Goal: Task Accomplishment & Management: Use online tool/utility

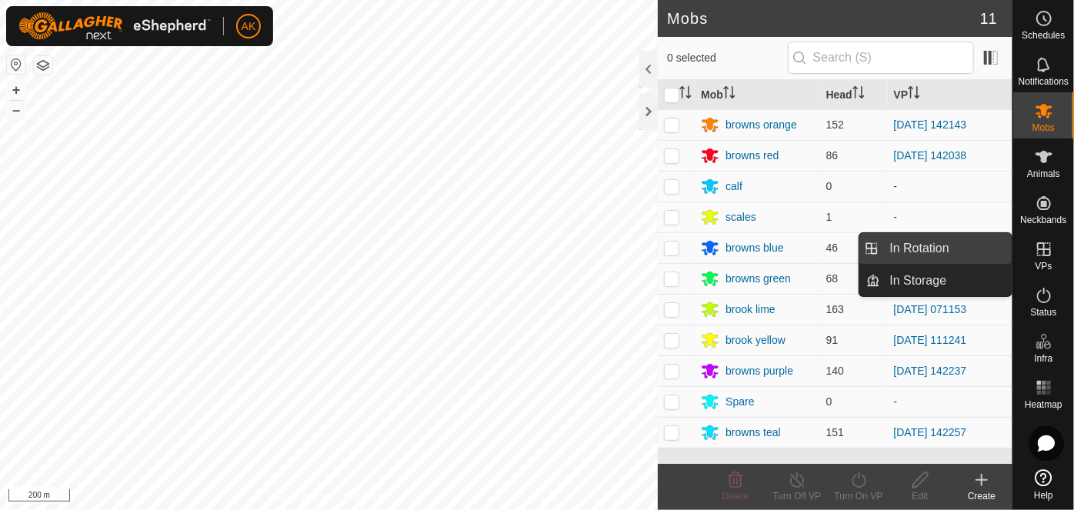
click at [937, 246] on link "In Rotation" at bounding box center [947, 248] width 132 height 31
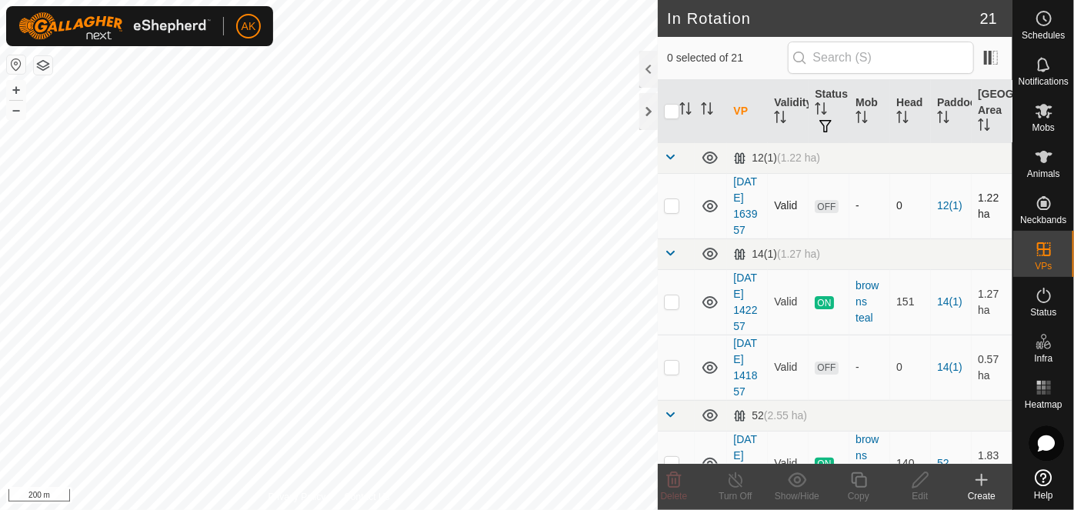
click at [672, 209] on p-checkbox at bounding box center [671, 205] width 15 height 12
checkbox input "true"
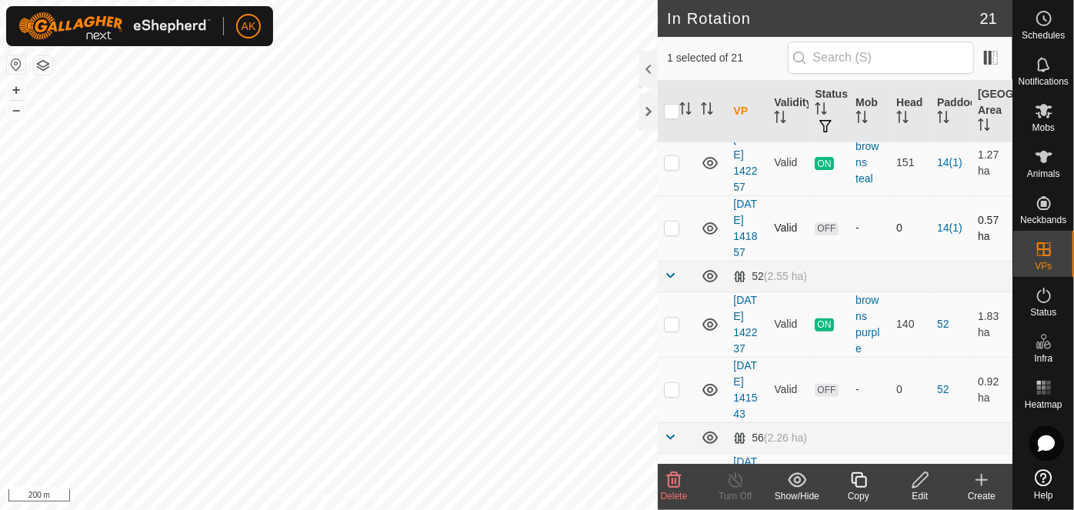
click at [668, 234] on p-checkbox at bounding box center [671, 228] width 15 height 12
checkbox input "true"
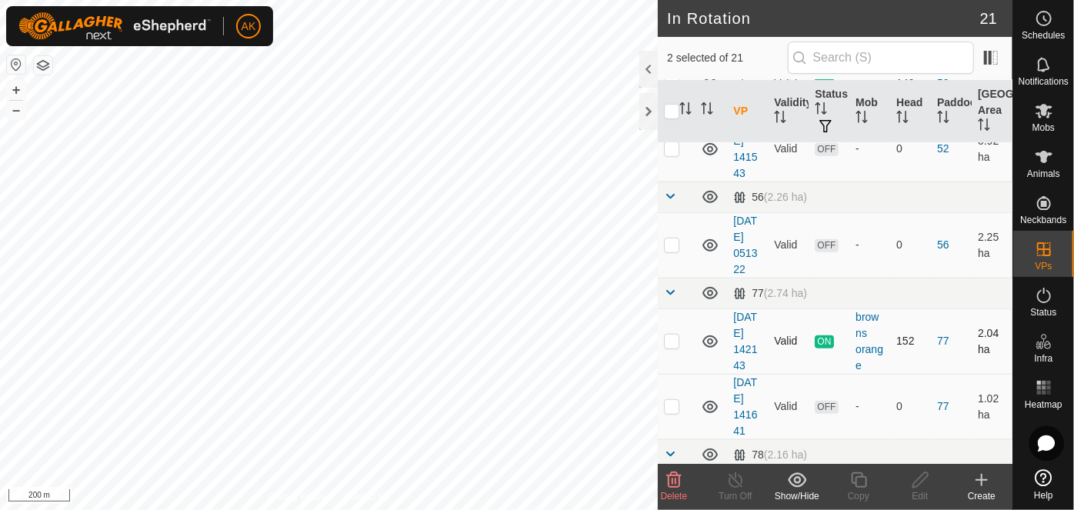
scroll to position [419, 0]
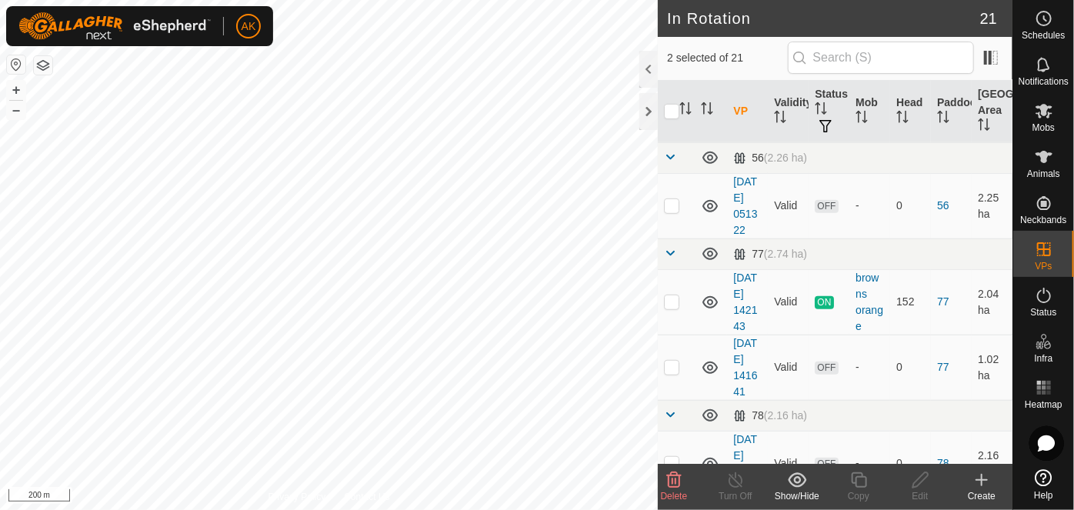
click at [675, 115] on p-checkbox at bounding box center [671, 109] width 15 height 12
checkbox input "true"
click at [668, 212] on p-checkbox at bounding box center [671, 205] width 15 height 12
checkbox input "true"
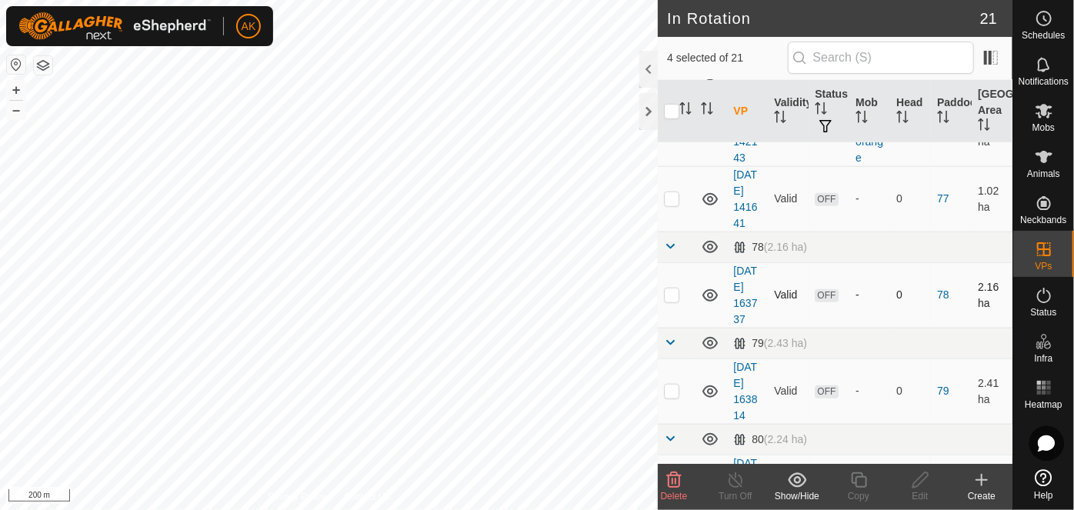
scroll to position [629, 0]
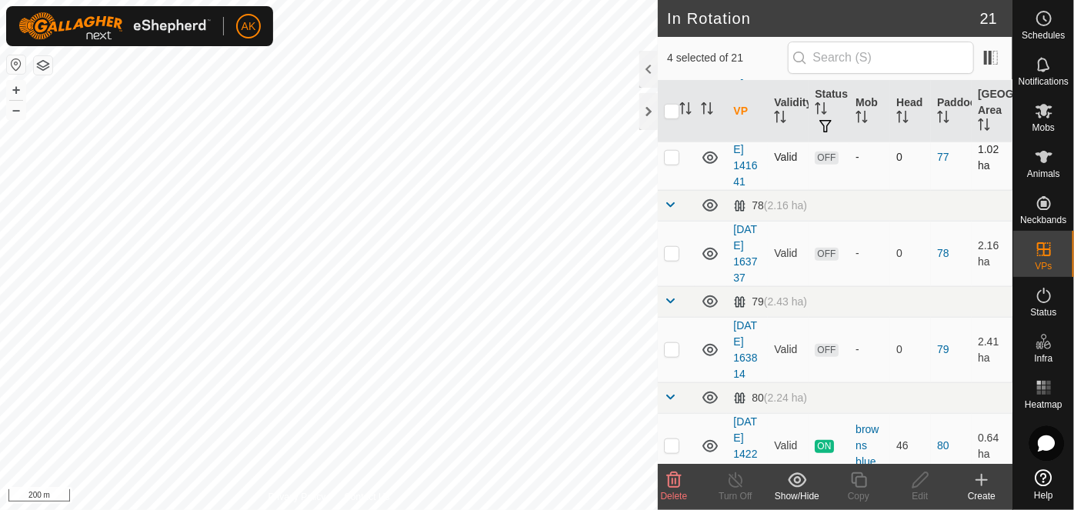
click at [672, 163] on p-checkbox at bounding box center [671, 157] width 15 height 12
checkbox input "true"
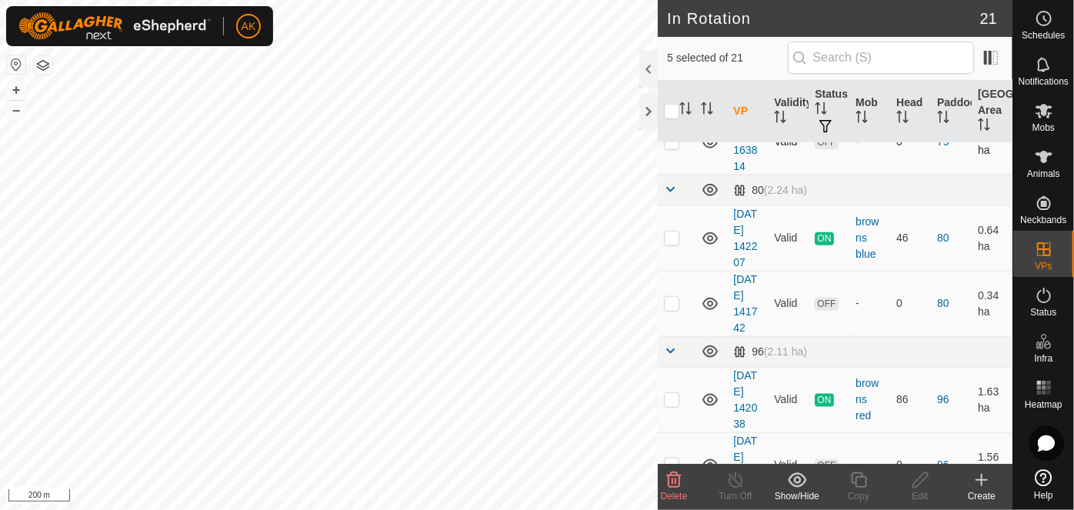
scroll to position [839, 0]
click at [672, 50] on p-checkbox at bounding box center [671, 44] width 15 height 12
checkbox input "true"
click at [671, 146] on p-checkbox at bounding box center [671, 140] width 15 height 12
checkbox input "true"
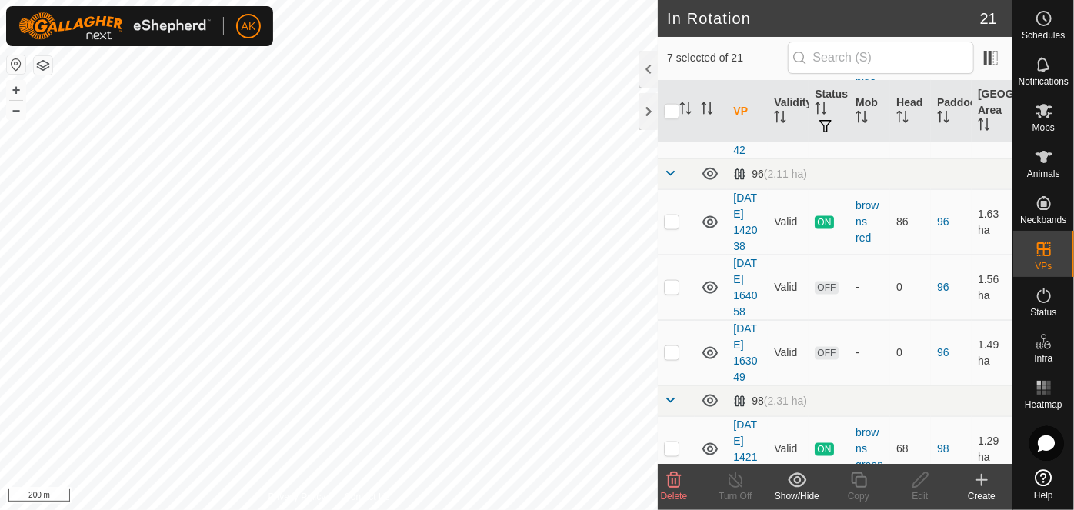
scroll to position [1049, 0]
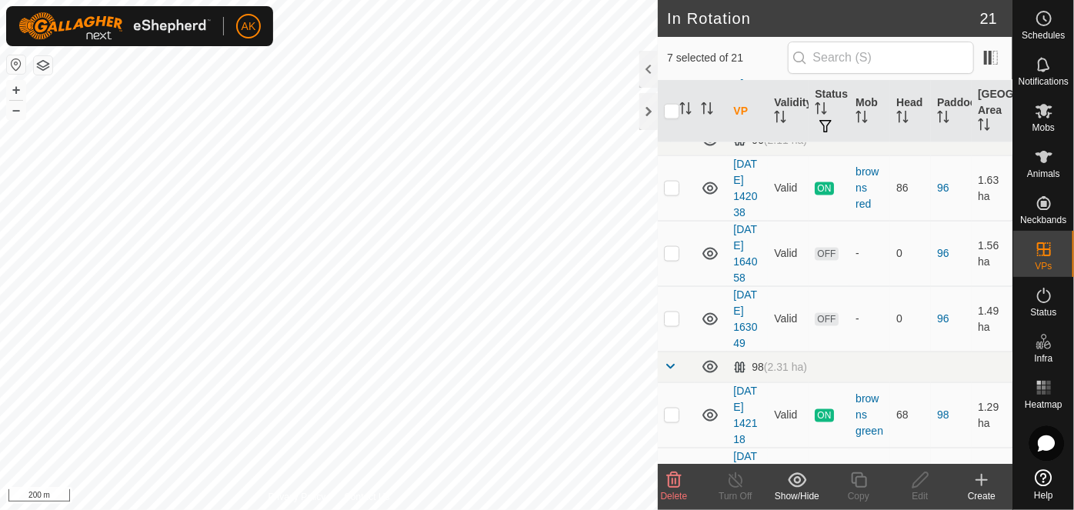
click at [675, 98] on p-checkbox at bounding box center [671, 91] width 15 height 12
checkbox input "true"
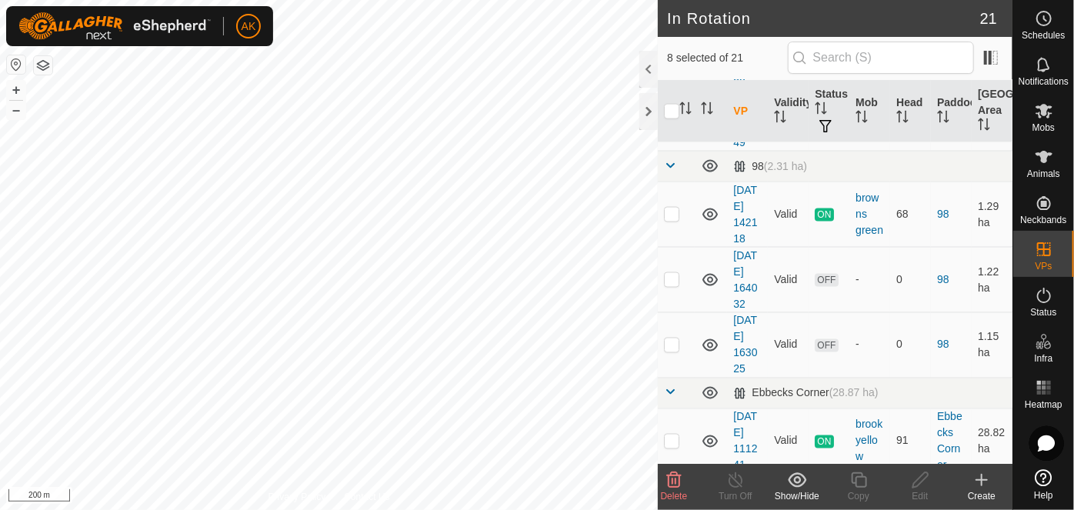
scroll to position [1259, 0]
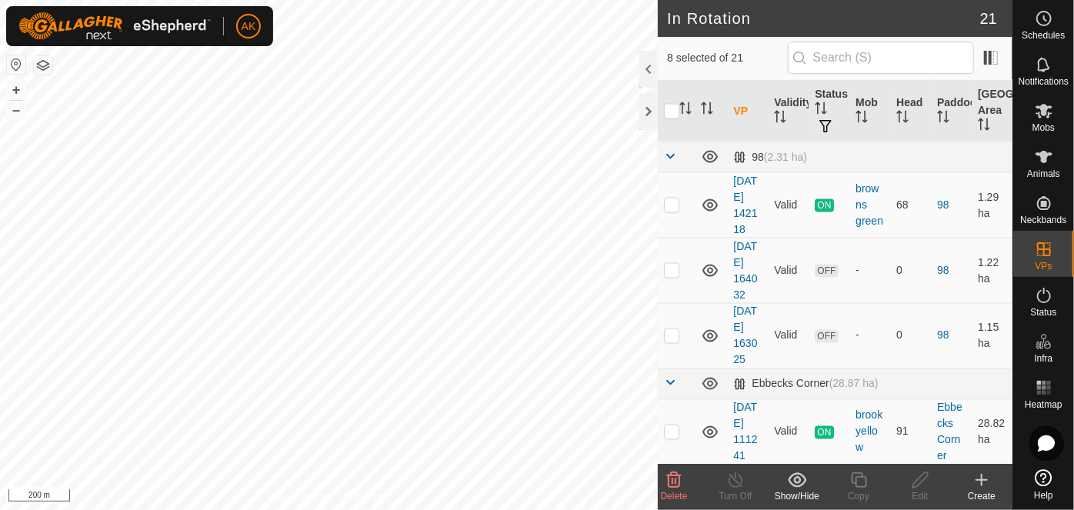
click at [672, 49] on p-checkbox at bounding box center [671, 43] width 15 height 12
checkbox input "true"
click at [671, 115] on p-checkbox at bounding box center [671, 108] width 15 height 12
checkbox input "true"
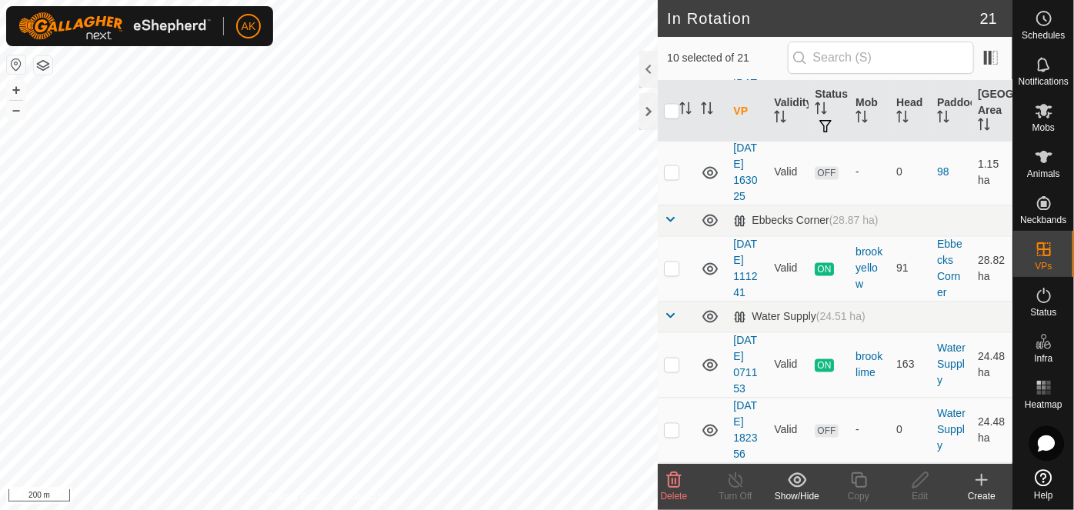
scroll to position [1469, 0]
click at [670, 113] on p-checkbox at bounding box center [671, 107] width 15 height 12
checkbox input "true"
click at [669, 178] on p-checkbox at bounding box center [671, 172] width 15 height 12
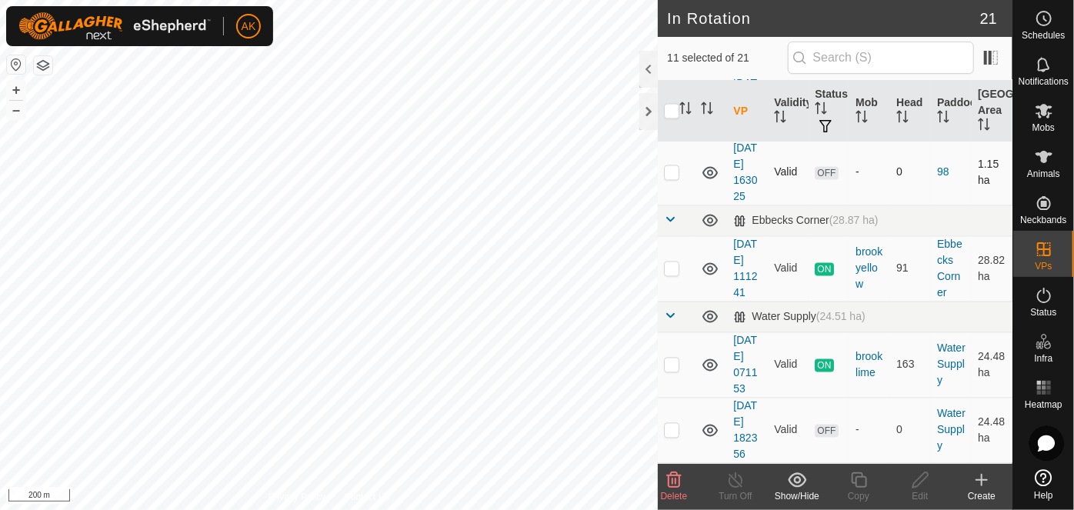
checkbox input "true"
click at [674, 432] on td at bounding box center [676, 430] width 37 height 65
checkbox input "true"
click at [675, 475] on icon at bounding box center [674, 479] width 15 height 15
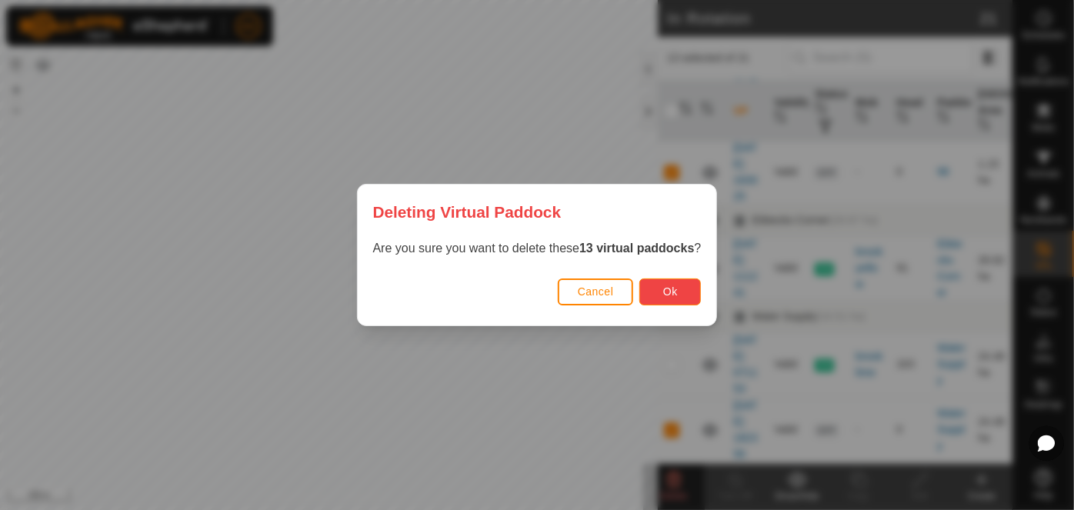
click at [675, 291] on span "Ok" at bounding box center [670, 291] width 15 height 12
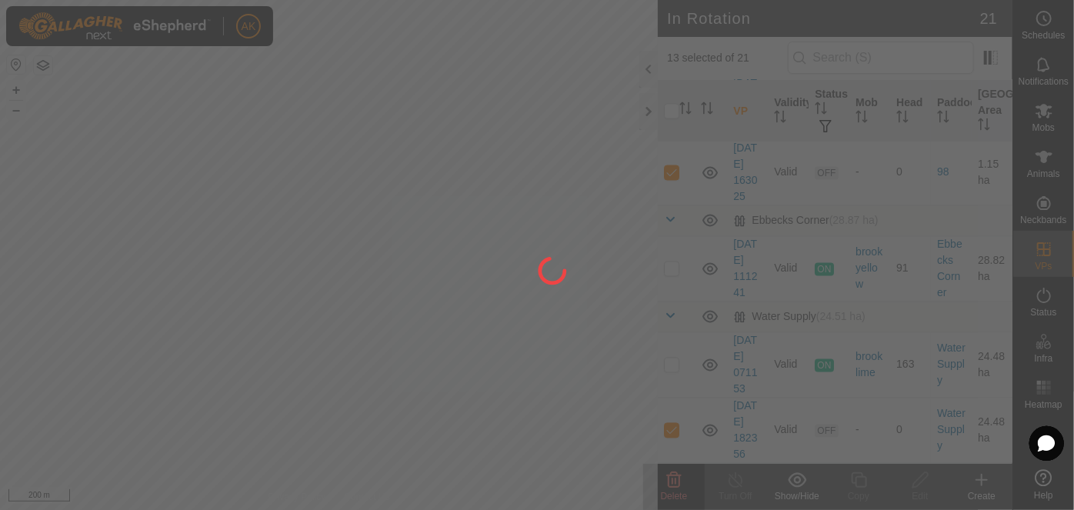
checkbox input "false"
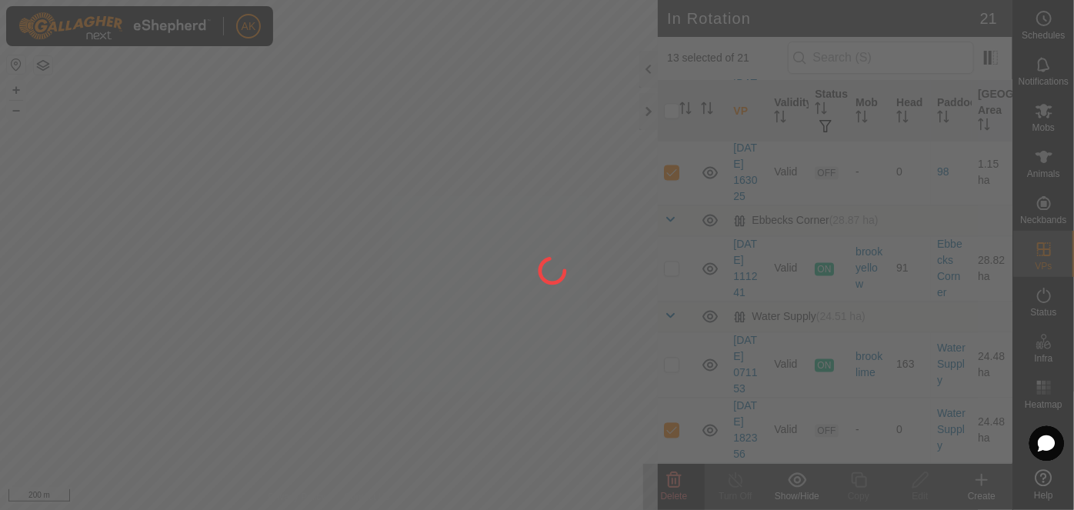
checkbox input "false"
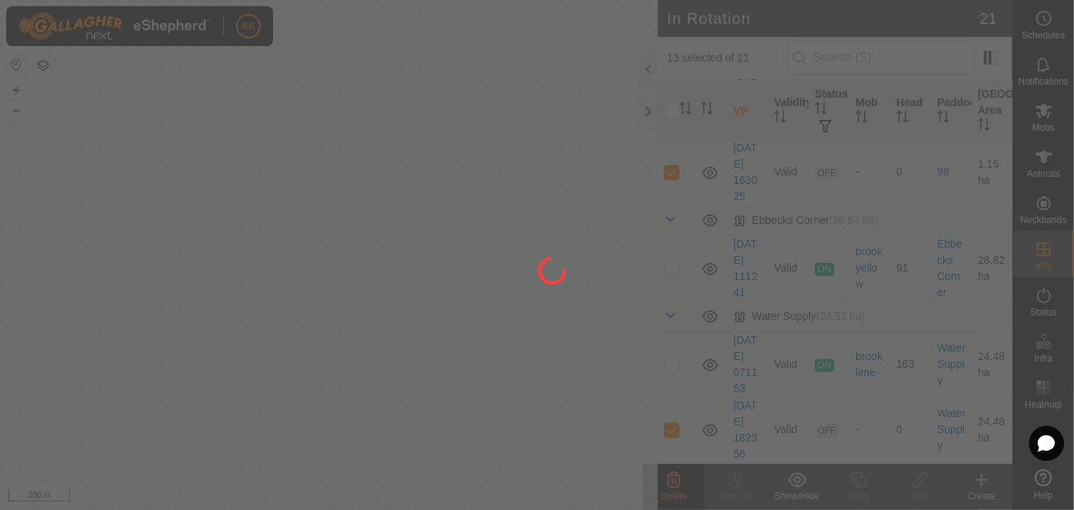
checkbox input "false"
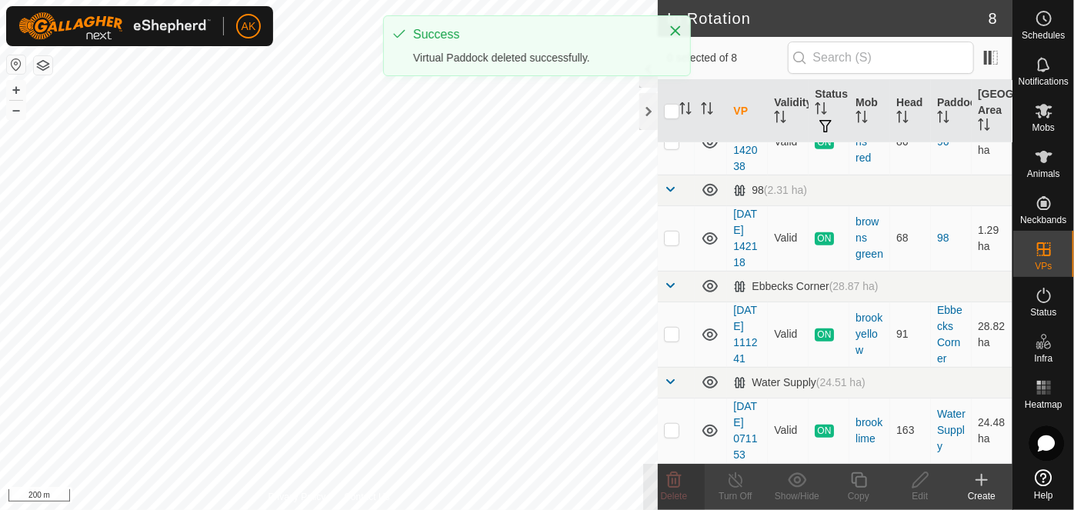
scroll to position [575, 0]
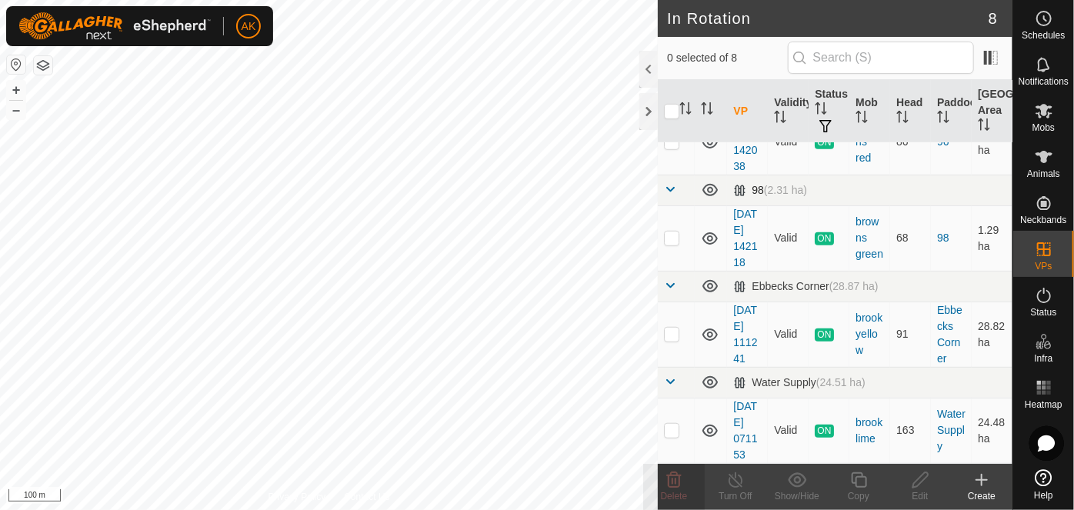
checkbox input "true"
click at [857, 486] on icon at bounding box center [858, 479] width 15 height 15
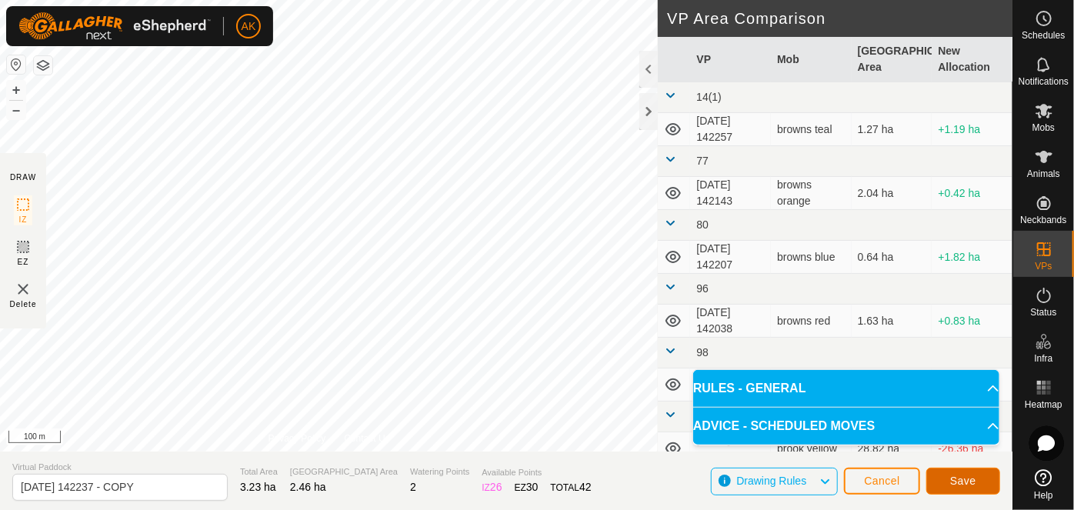
click at [961, 485] on span "Save" at bounding box center [963, 481] width 26 height 12
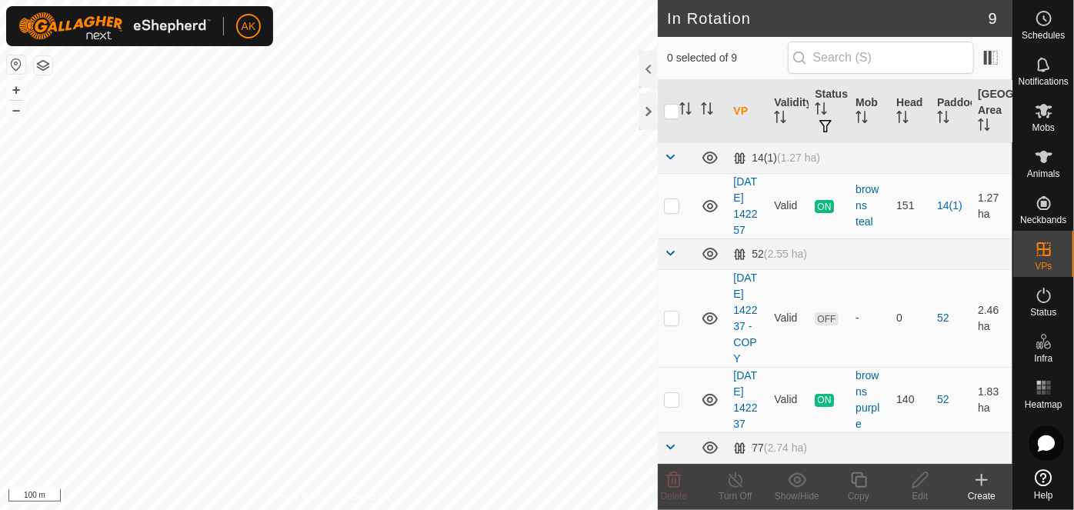
checkbox input "true"
click at [866, 485] on icon at bounding box center [858, 479] width 15 height 15
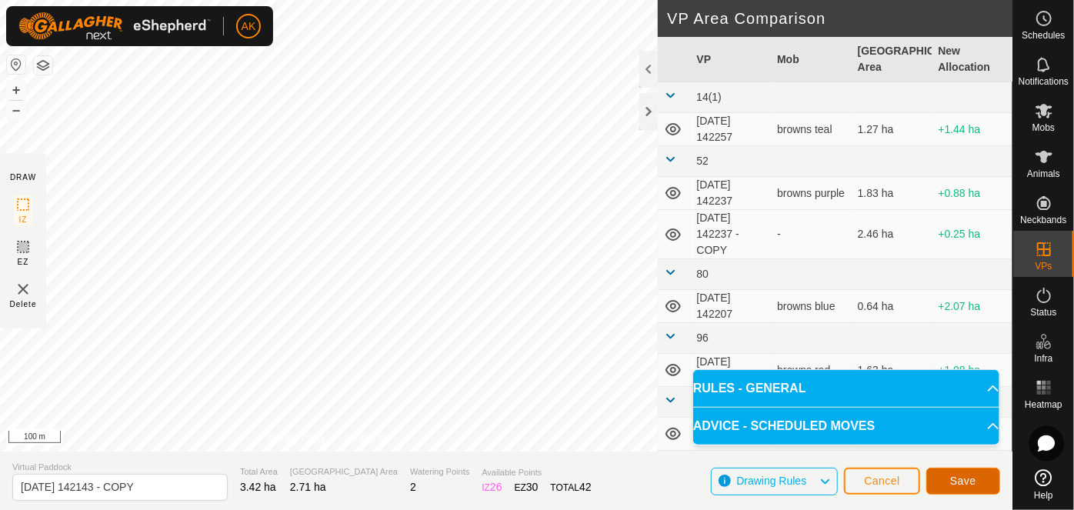
click at [971, 485] on span "Save" at bounding box center [963, 481] width 26 height 12
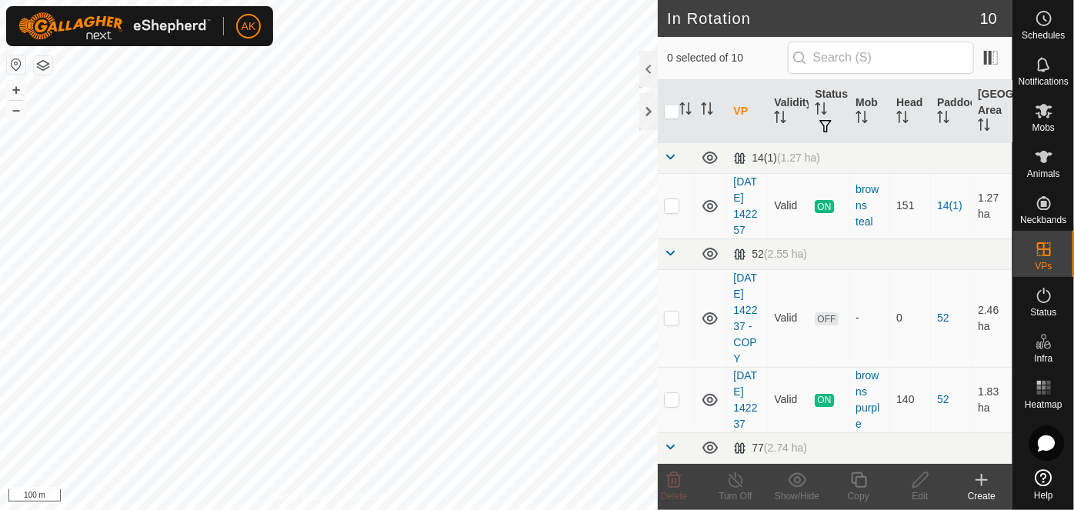
checkbox input "true"
click at [859, 483] on icon at bounding box center [858, 480] width 19 height 18
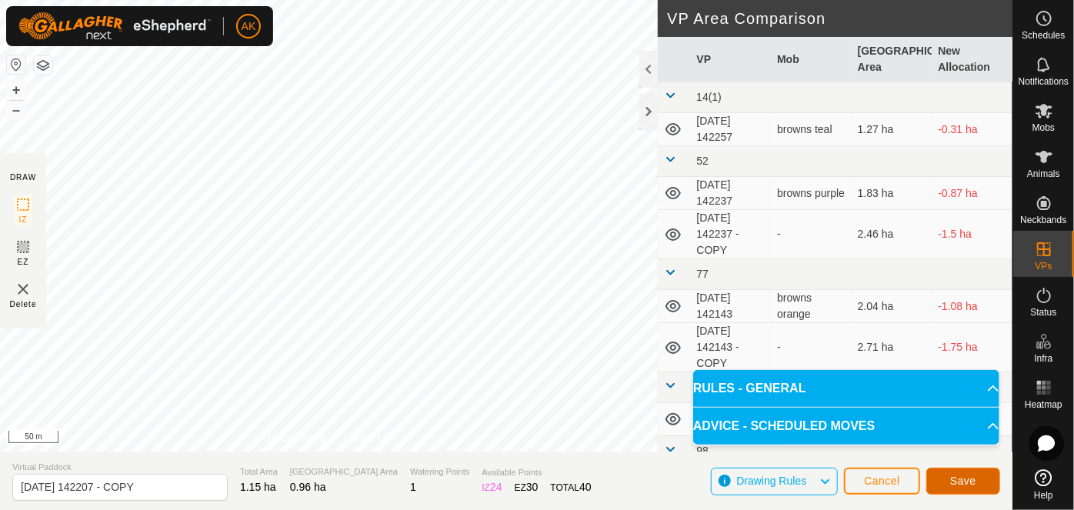
click at [982, 484] on button "Save" at bounding box center [963, 481] width 74 height 27
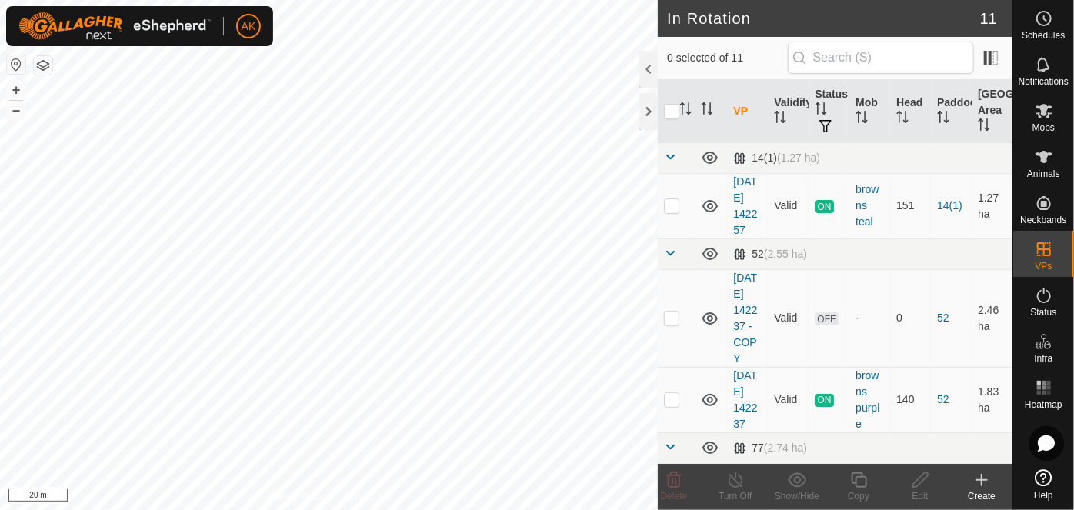
checkbox input "true"
click at [858, 481] on icon at bounding box center [858, 480] width 19 height 18
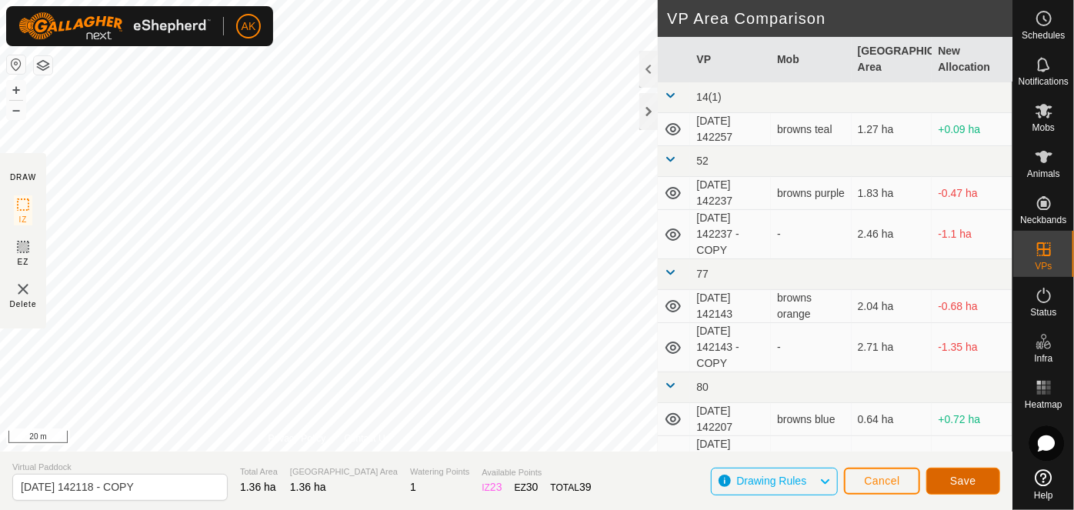
click at [972, 486] on span "Save" at bounding box center [963, 481] width 26 height 12
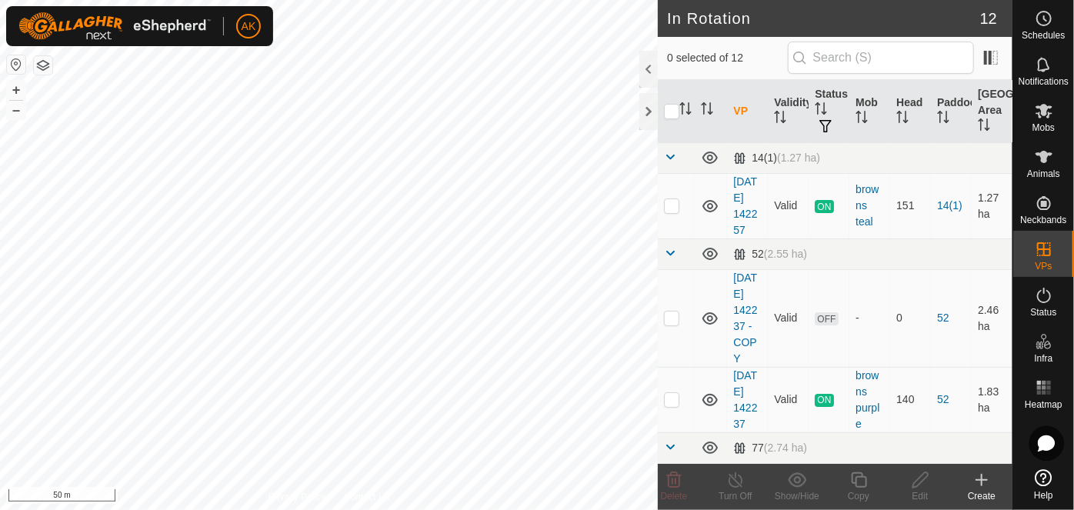
checkbox input "true"
click at [859, 485] on icon at bounding box center [858, 480] width 19 height 18
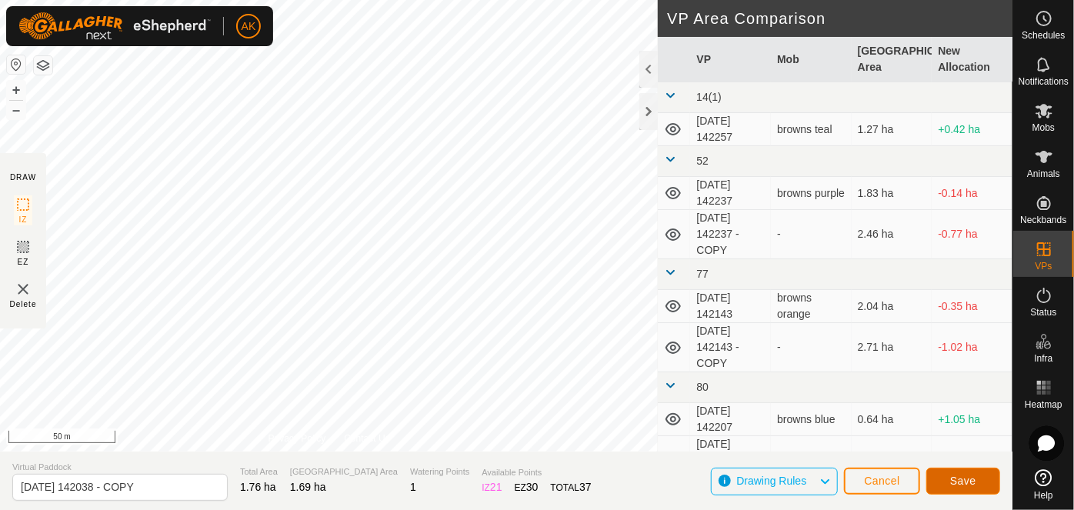
click at [949, 482] on button "Save" at bounding box center [963, 481] width 74 height 27
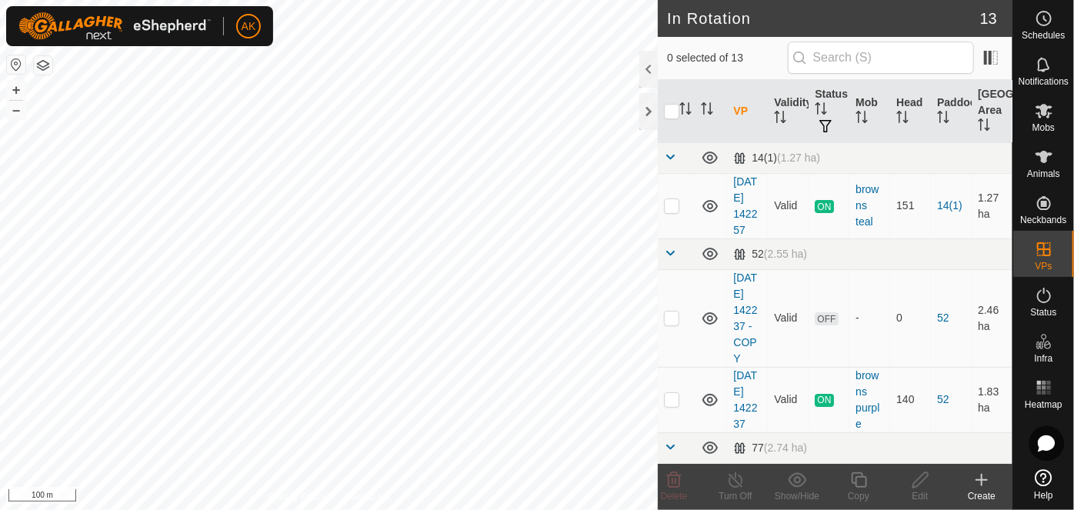
click at [1042, 17] on icon at bounding box center [1044, 18] width 18 height 18
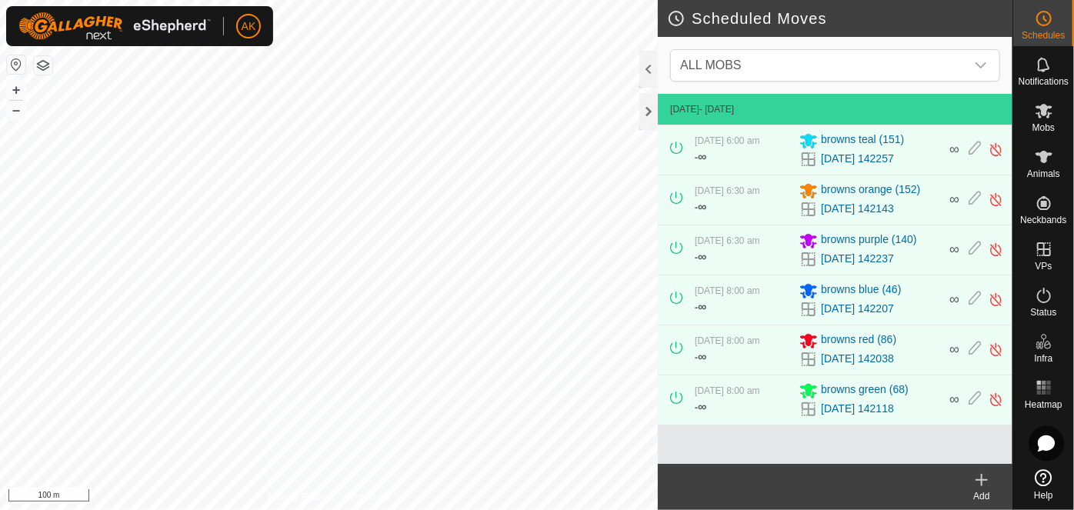
click at [986, 478] on icon at bounding box center [981, 480] width 18 height 18
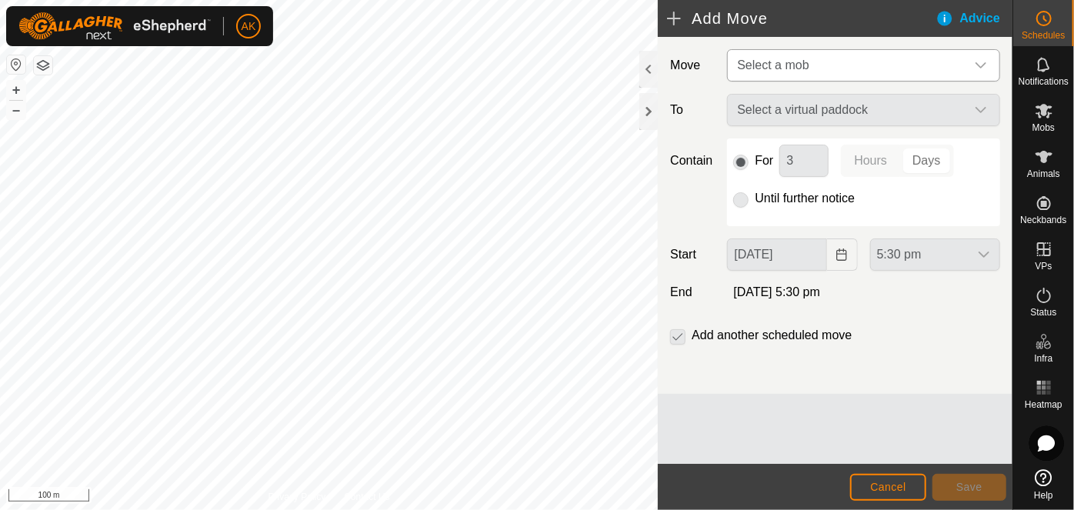
click at [797, 70] on span "Select a mob" at bounding box center [773, 64] width 72 height 13
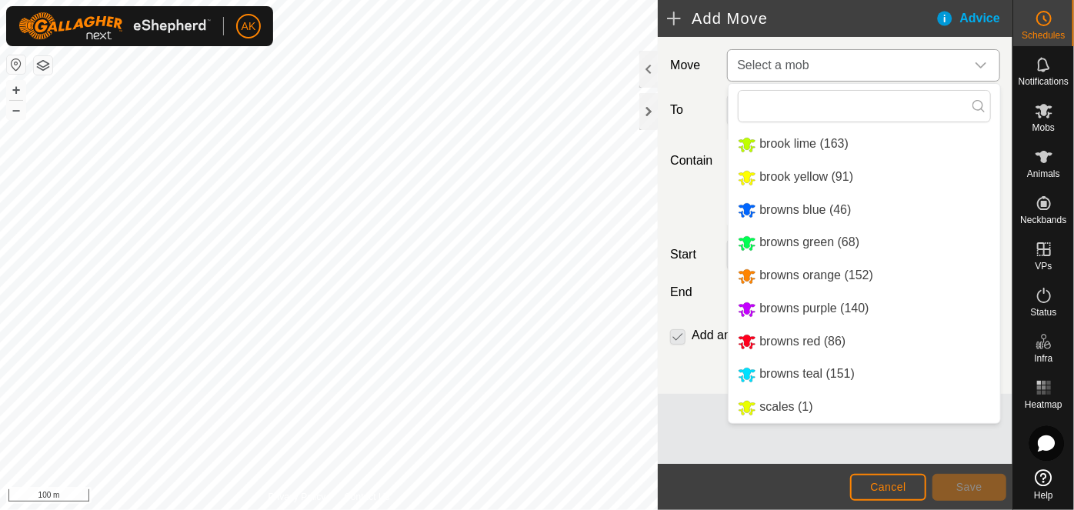
click at [799, 342] on li "browns red (86)" at bounding box center [865, 342] width 272 height 32
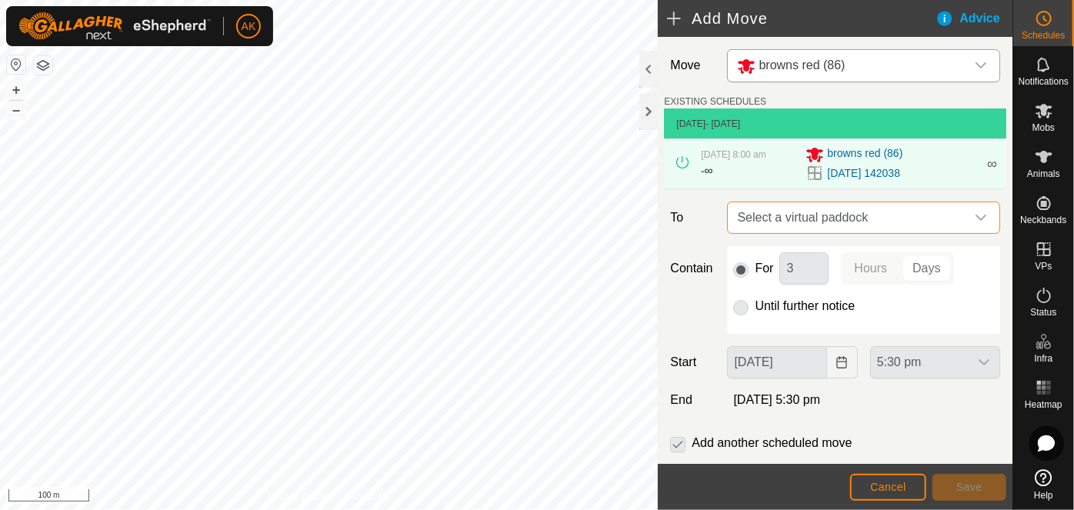
click at [792, 222] on span "Select a virtual paddock" at bounding box center [848, 217] width 235 height 31
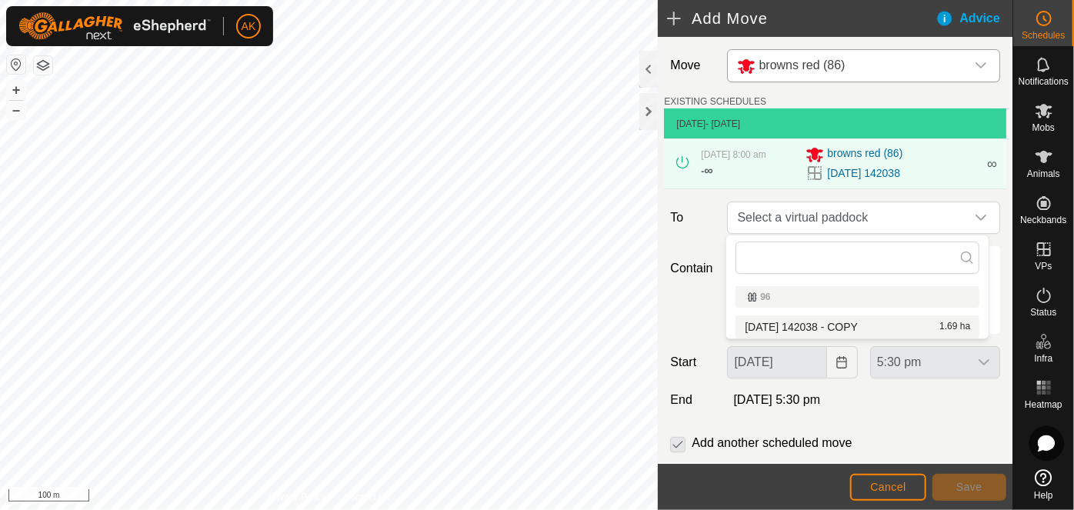
click at [803, 321] on li "2025-08-12 142038 - COPY 1.69 ha" at bounding box center [857, 326] width 244 height 23
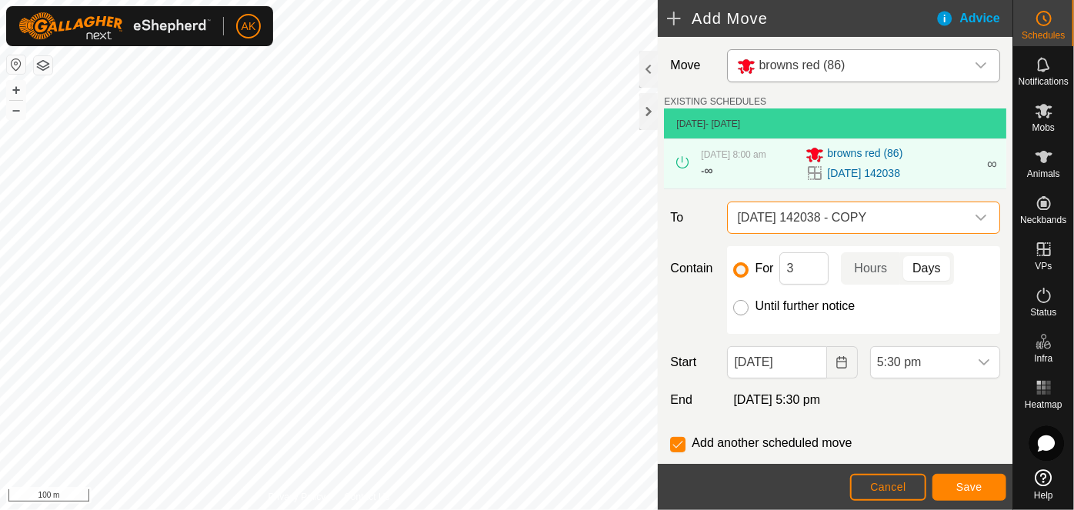
click at [740, 307] on input "Until further notice" at bounding box center [740, 307] width 15 height 15
radio input "true"
checkbox input "false"
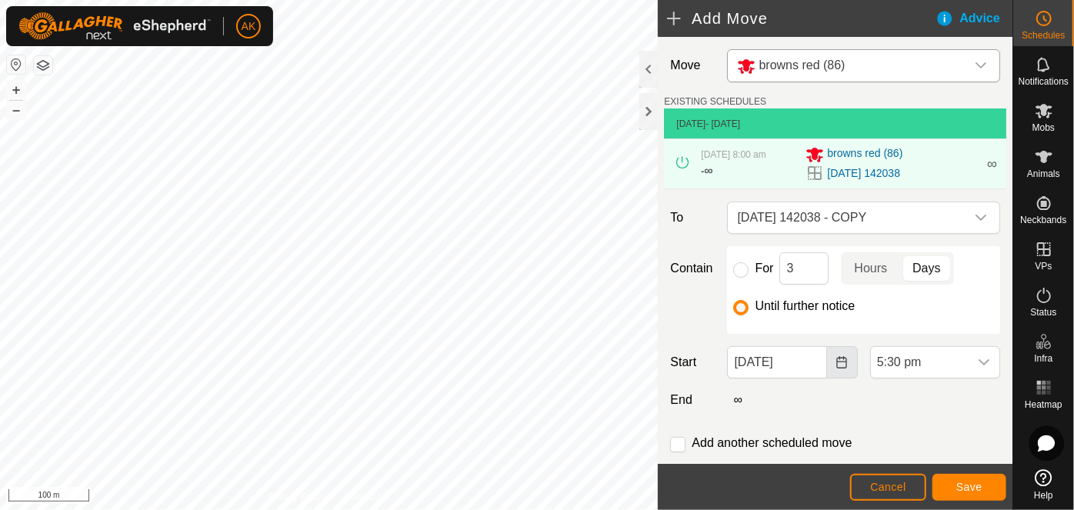
click at [837, 365] on icon "Choose Date" at bounding box center [841, 362] width 12 height 12
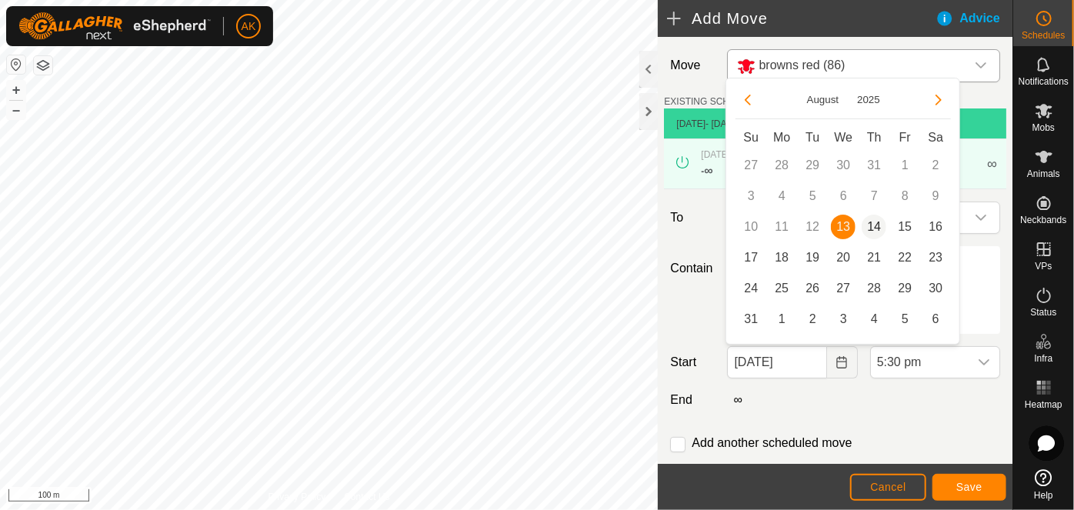
click at [879, 227] on span "14" at bounding box center [874, 227] width 25 height 25
type input "14 Aug, 2025"
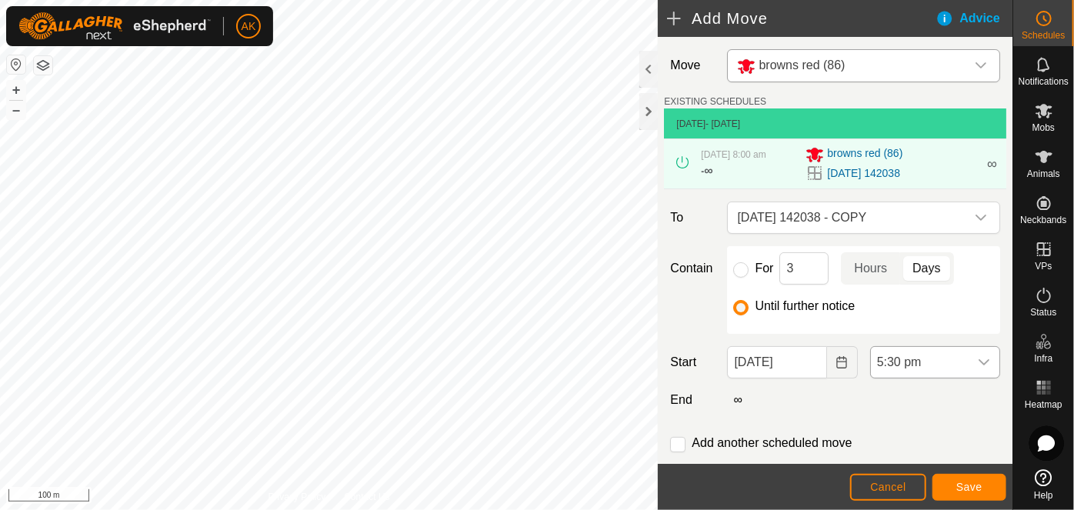
click at [978, 359] on icon "dropdown trigger" at bounding box center [984, 362] width 12 height 12
click at [930, 282] on li "8:00 am" at bounding box center [927, 277] width 125 height 31
click at [972, 485] on span "Save" at bounding box center [969, 487] width 26 height 12
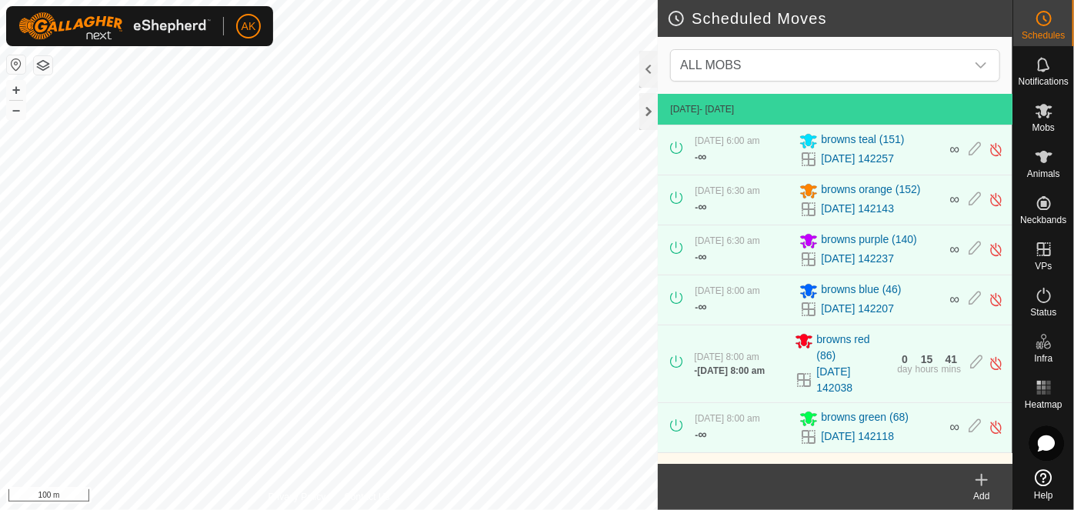
click at [980, 478] on icon at bounding box center [981, 480] width 18 height 18
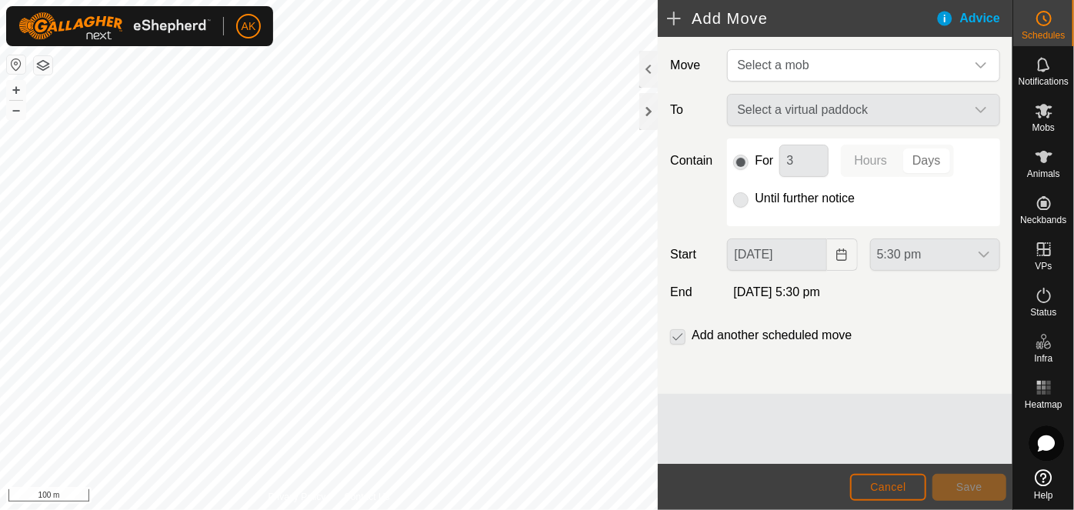
click at [900, 486] on span "Cancel" at bounding box center [888, 487] width 36 height 12
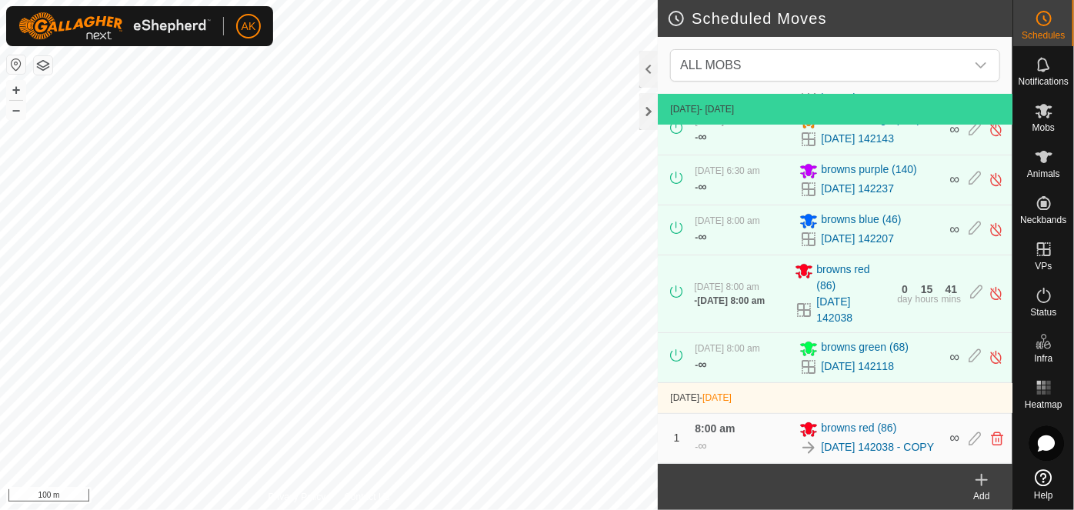
scroll to position [72, 0]
click at [982, 483] on icon at bounding box center [981, 480] width 18 height 18
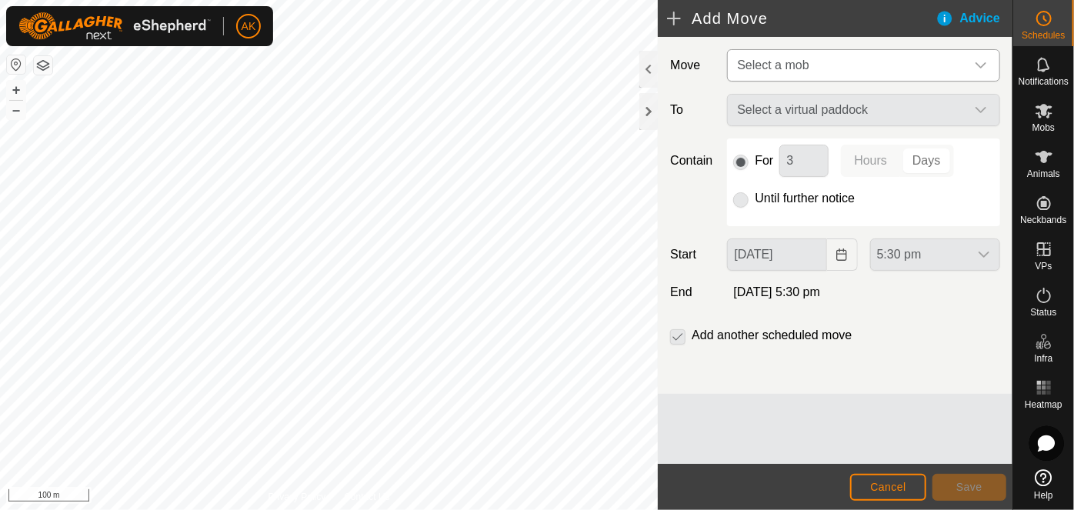
click at [798, 62] on span "Select a mob" at bounding box center [773, 64] width 72 height 13
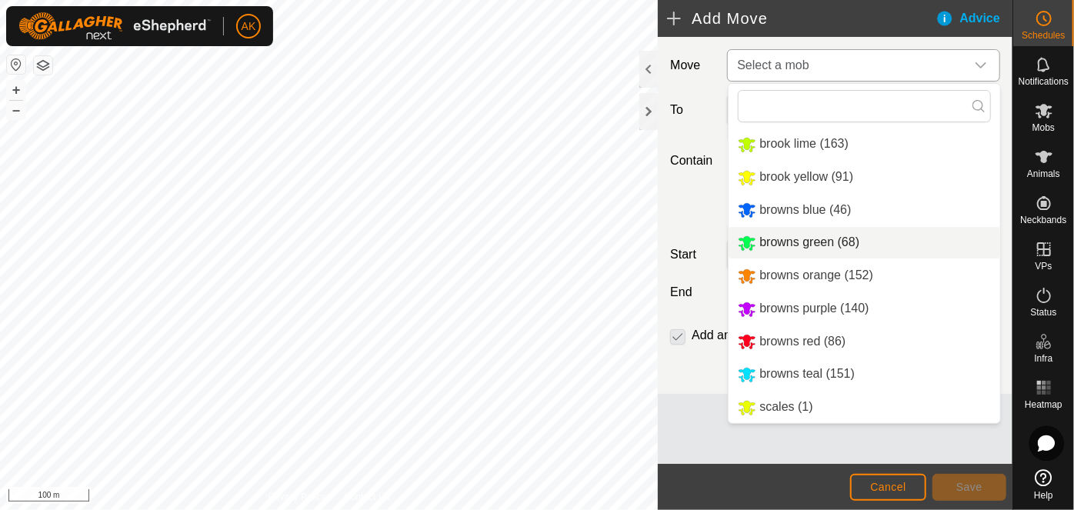
click at [800, 241] on li "browns green (68)" at bounding box center [865, 243] width 272 height 32
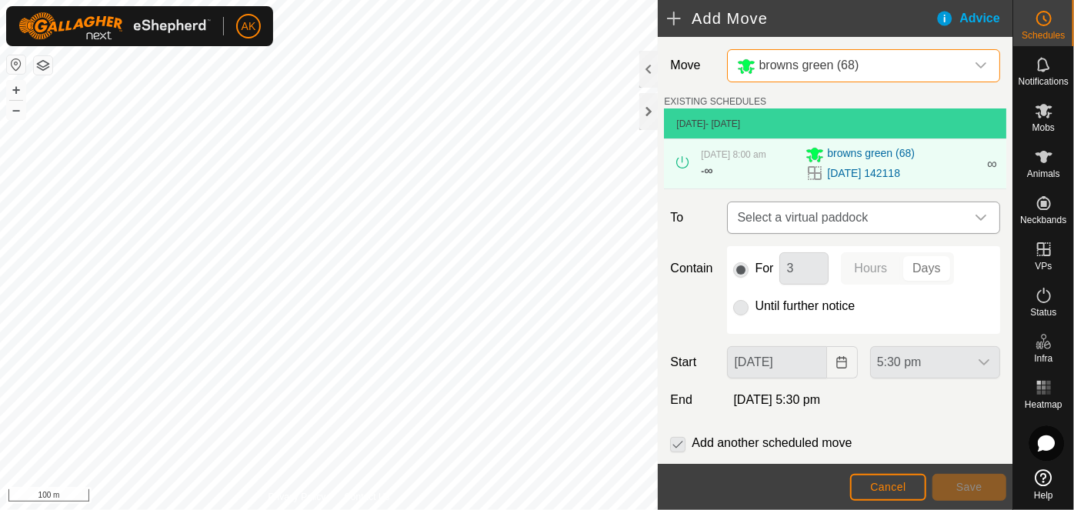
click at [789, 218] on span "Select a virtual paddock" at bounding box center [848, 217] width 235 height 31
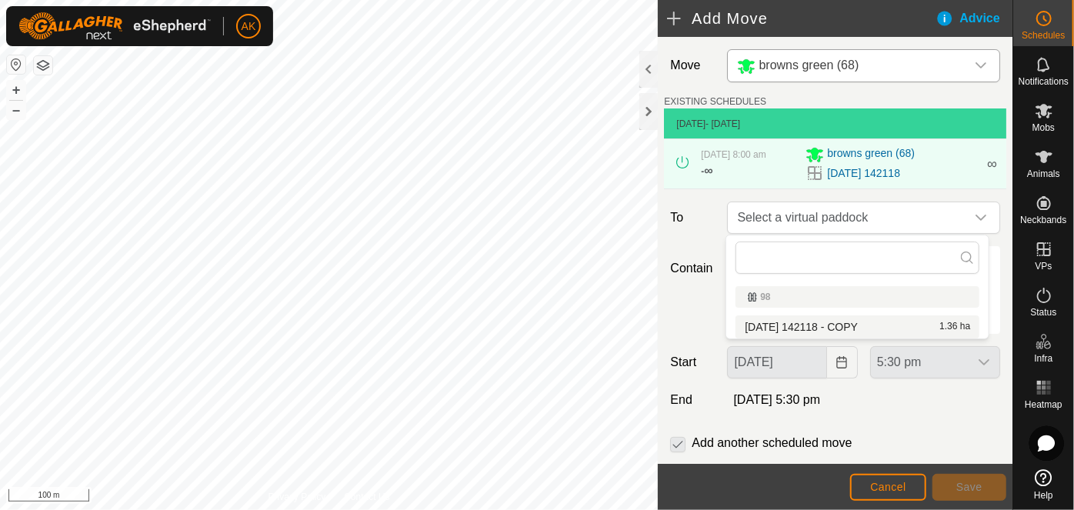
click at [819, 325] on li "2025-08-12 142118 - COPY 1.36 ha" at bounding box center [857, 326] width 244 height 23
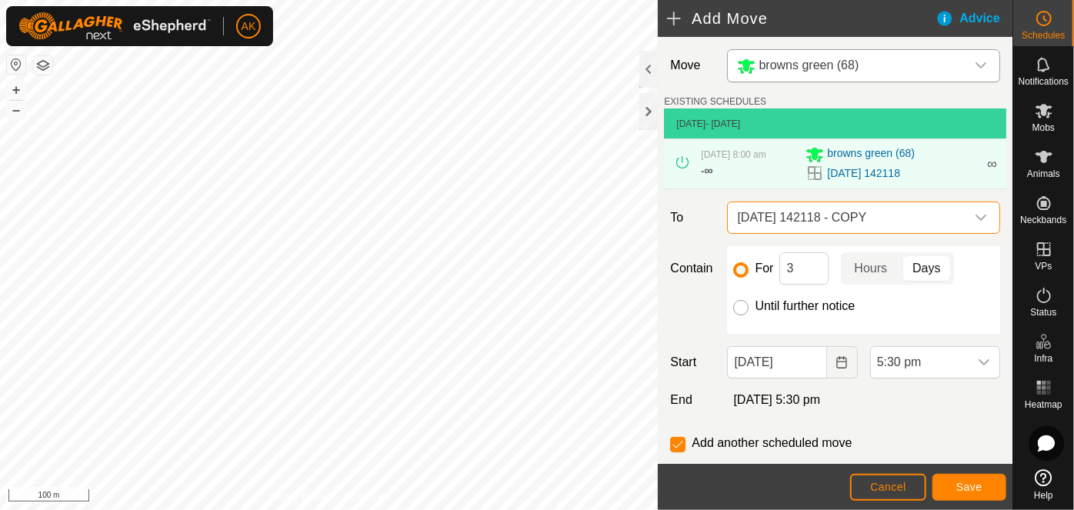
click at [745, 305] on input "Until further notice" at bounding box center [740, 307] width 15 height 15
radio input "true"
checkbox input "false"
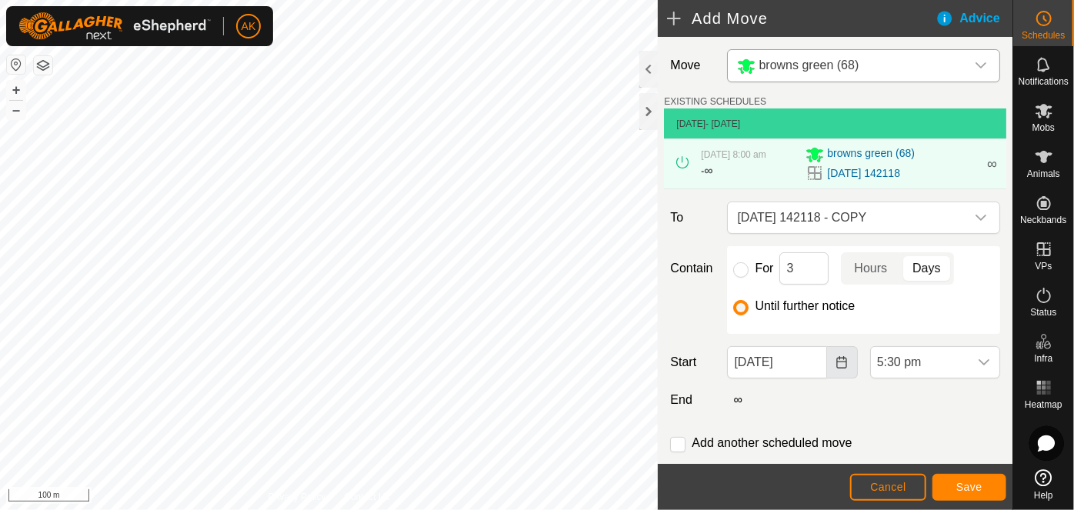
click at [835, 363] on icon "Choose Date" at bounding box center [841, 362] width 12 height 12
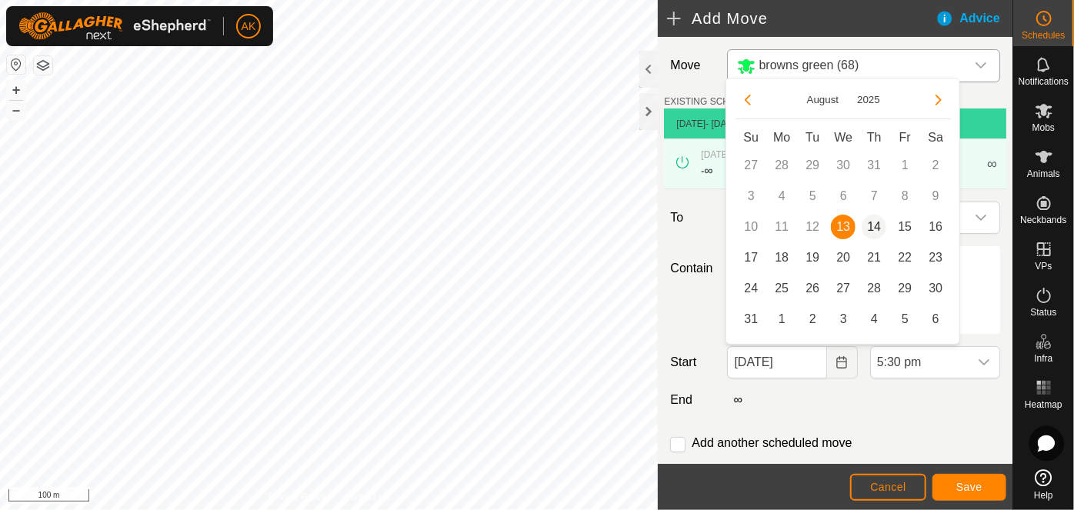
click at [876, 226] on span "14" at bounding box center [874, 227] width 25 height 25
type input "14 Aug, 2025"
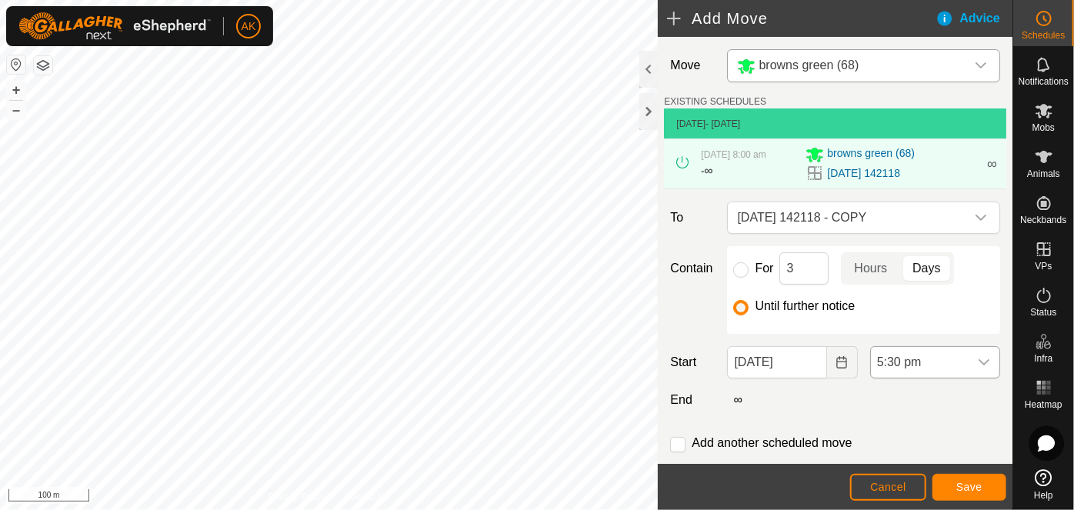
click at [914, 359] on span "5:30 pm" at bounding box center [920, 362] width 98 height 31
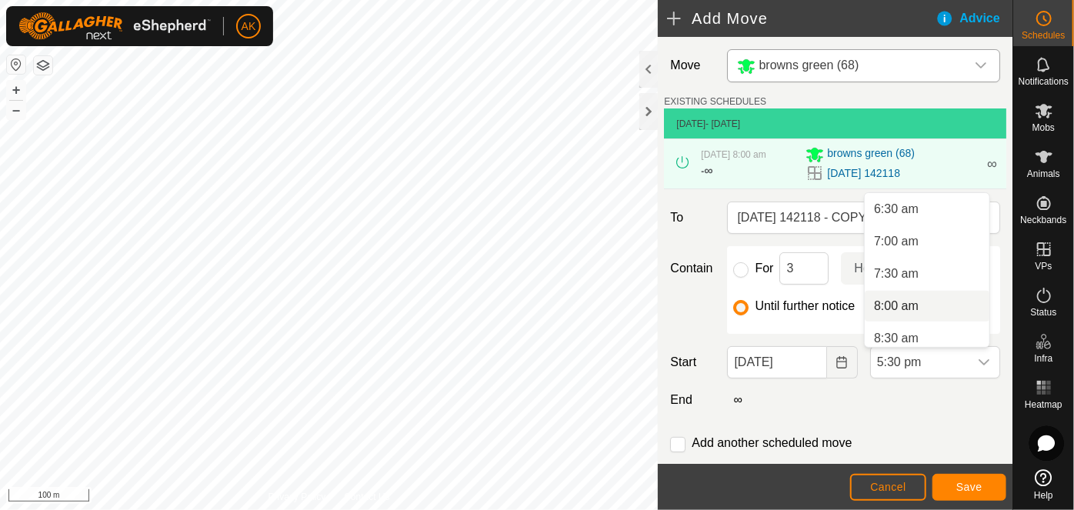
click at [913, 308] on li "8:00 am" at bounding box center [927, 306] width 125 height 31
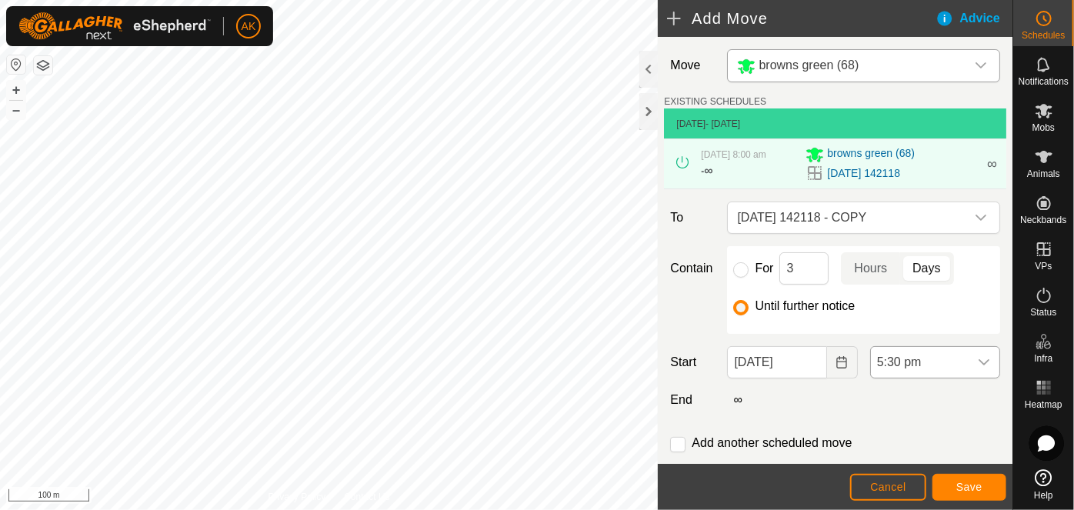
scroll to position [1007, 0]
click at [962, 490] on span "Save" at bounding box center [969, 487] width 26 height 12
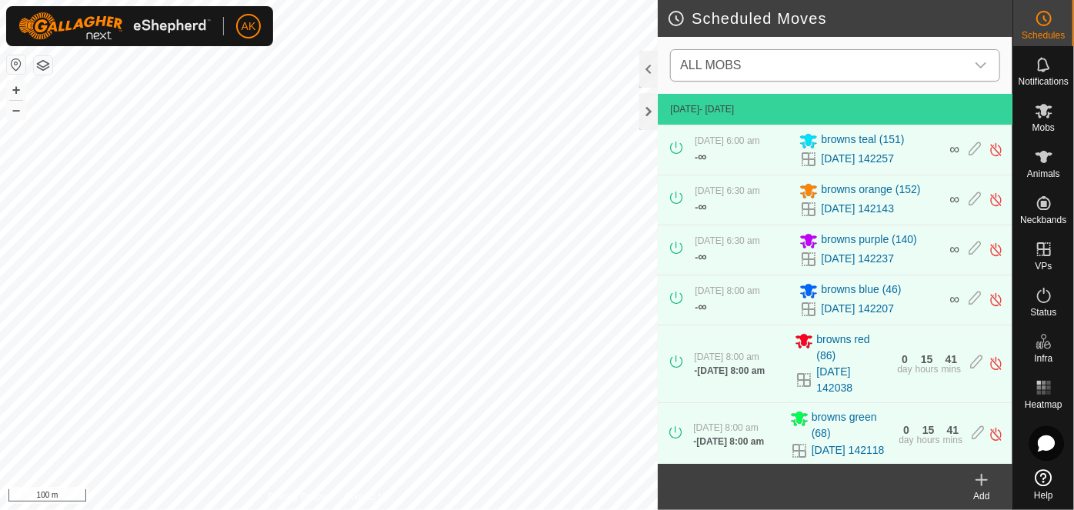
click at [781, 65] on span "ALL MOBS" at bounding box center [820, 65] width 292 height 31
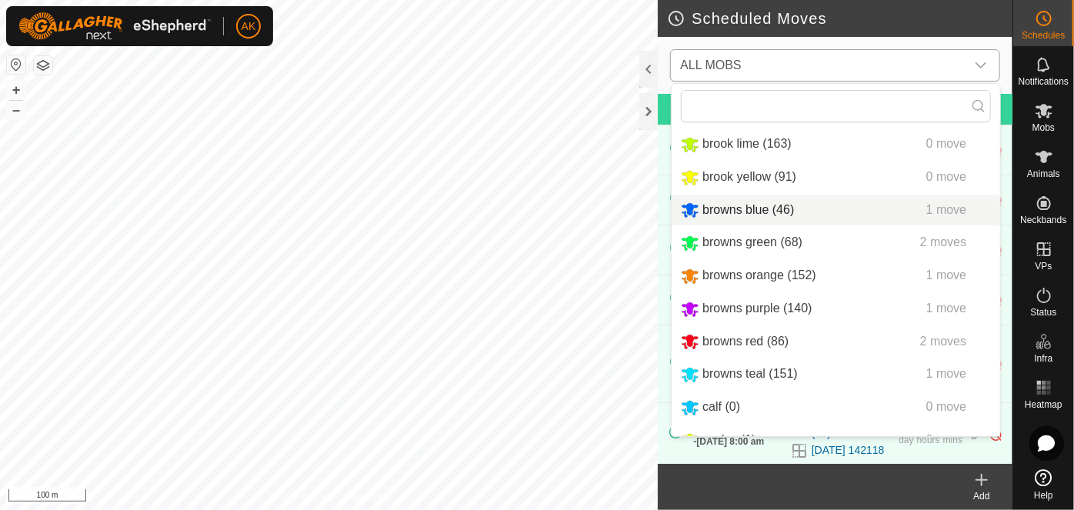
click at [709, 205] on li "browns blue (46) 1 move" at bounding box center [836, 211] width 328 height 32
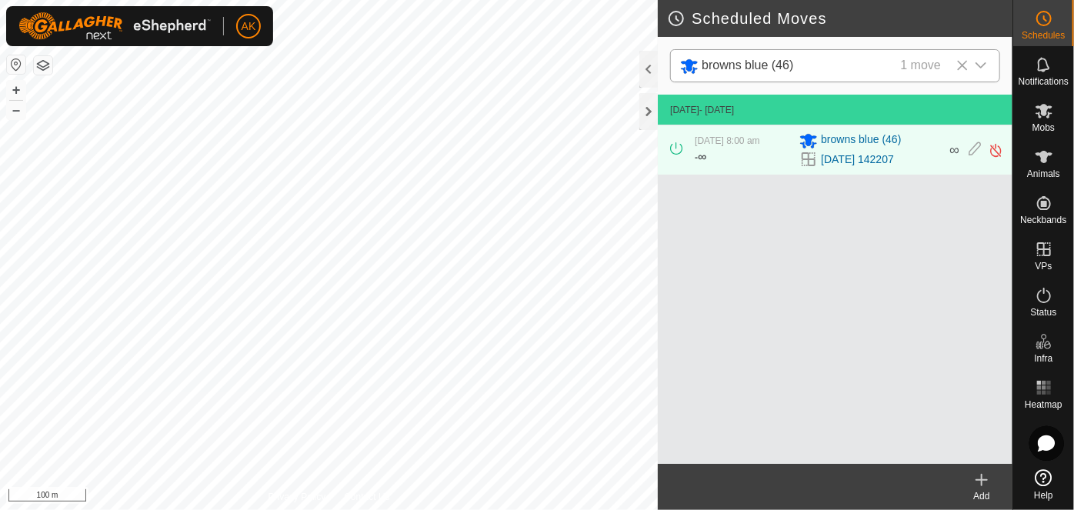
click at [986, 475] on icon at bounding box center [981, 480] width 18 height 18
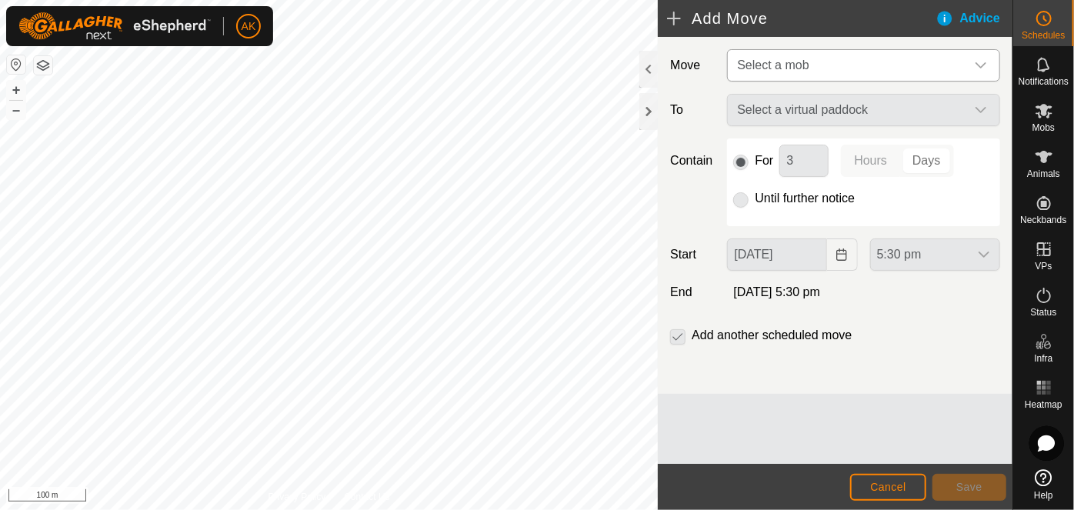
click at [810, 65] on span "Select a mob" at bounding box center [848, 65] width 235 height 31
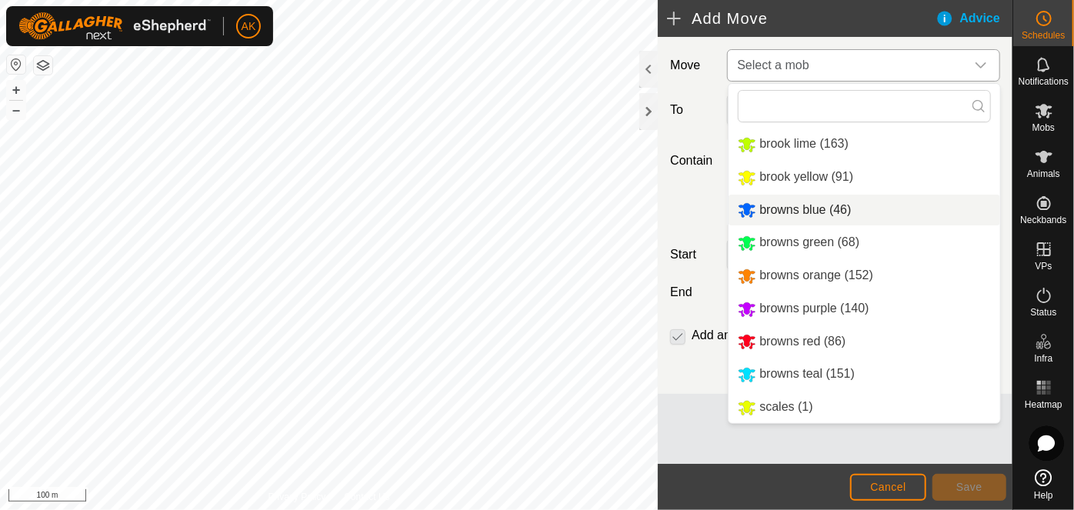
click at [790, 210] on li "browns blue (46)" at bounding box center [865, 211] width 272 height 32
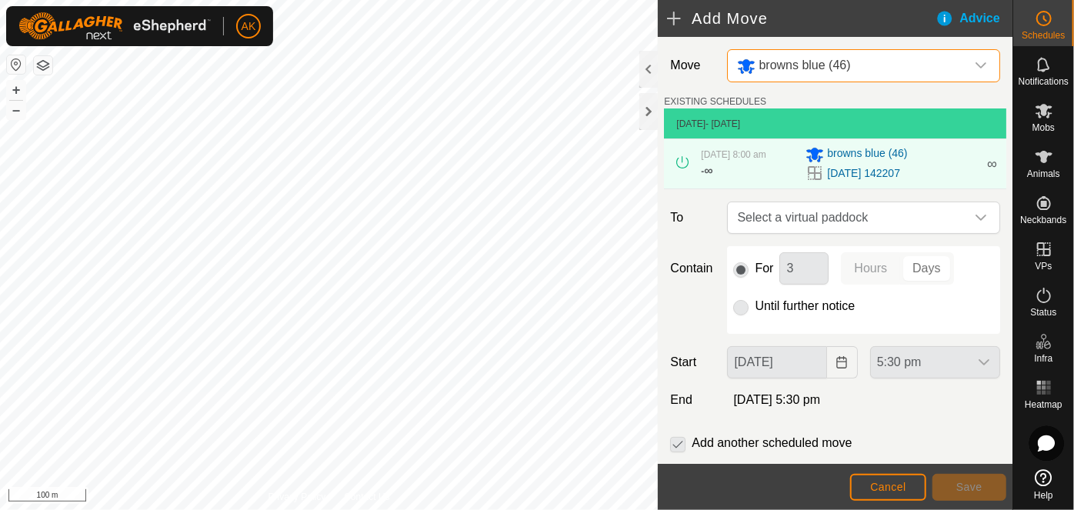
click at [739, 304] on p-radiobutton at bounding box center [740, 306] width 15 height 18
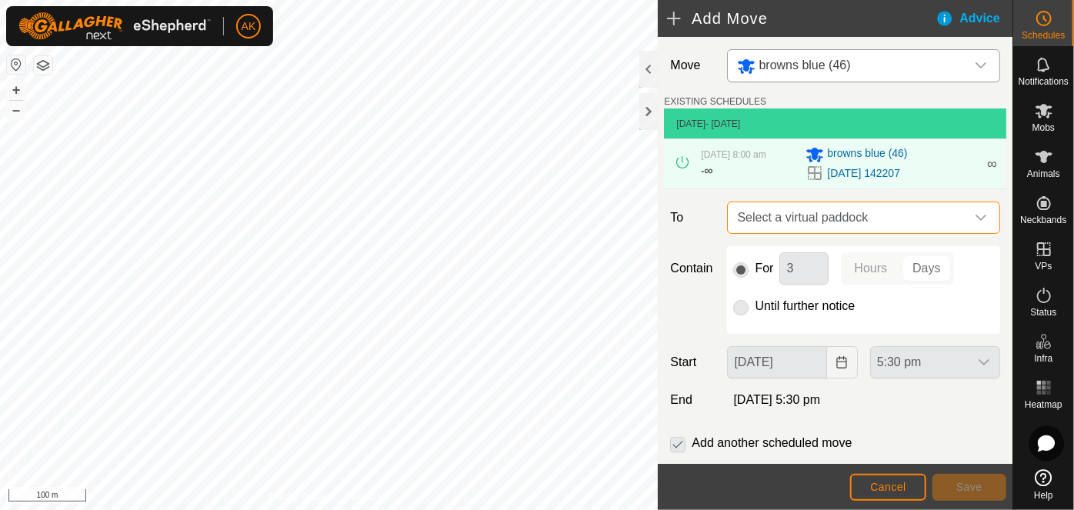
click at [797, 208] on span "Select a virtual paddock" at bounding box center [848, 217] width 235 height 31
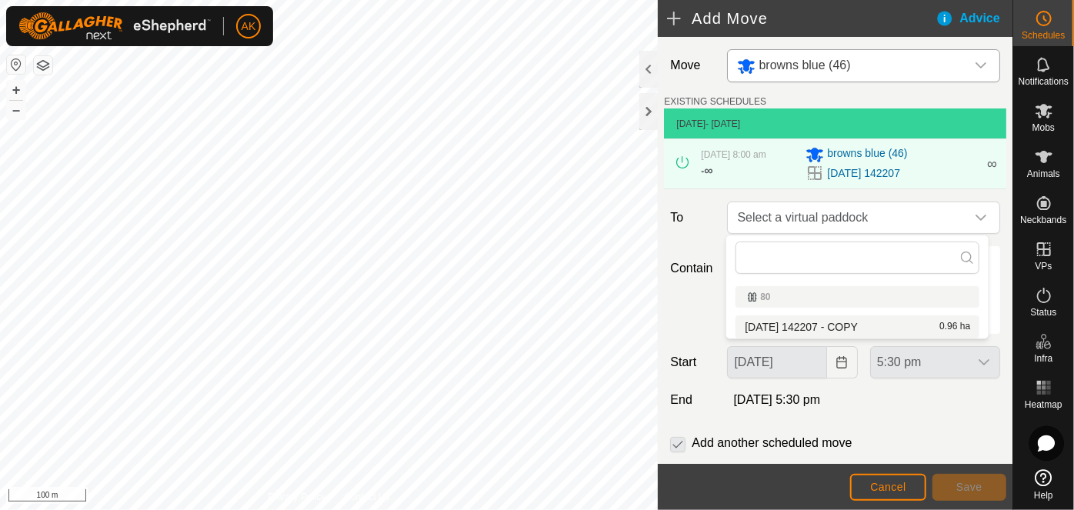
click at [793, 323] on li "2025-08-12 142207 - COPY 0.96 ha" at bounding box center [857, 326] width 244 height 23
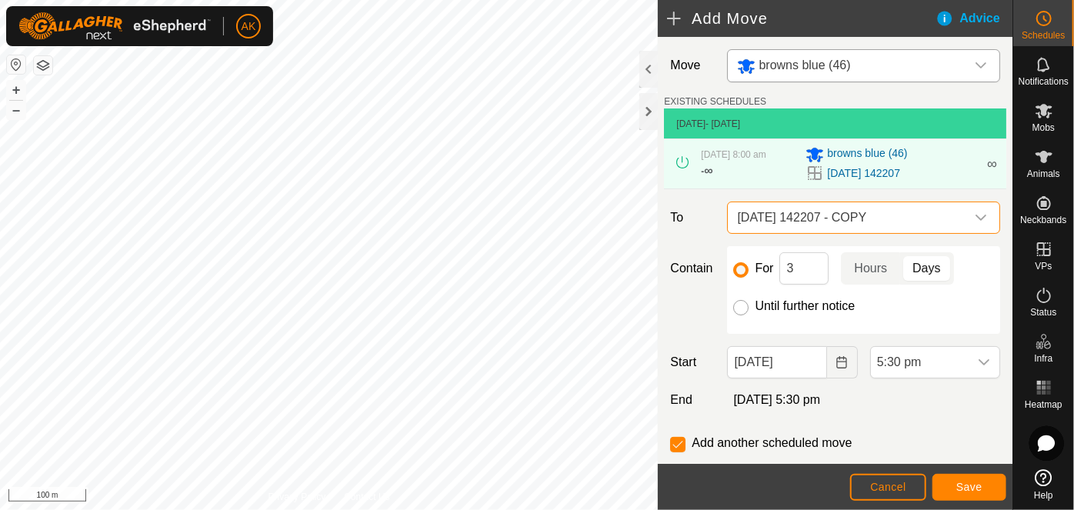
click at [739, 312] on input "Until further notice" at bounding box center [740, 307] width 15 height 15
radio input "true"
checkbox input "false"
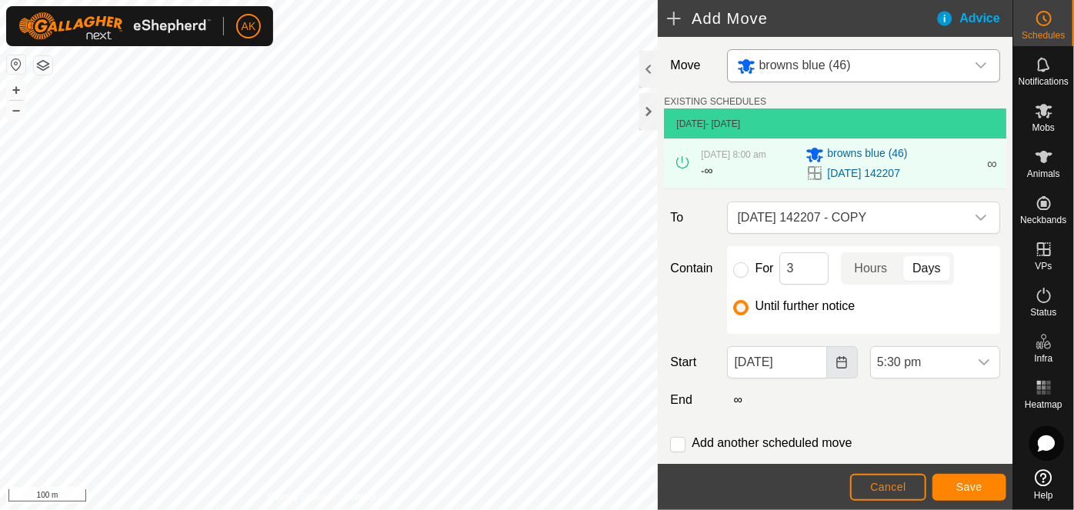
click at [835, 365] on icon "Choose Date" at bounding box center [841, 362] width 12 height 12
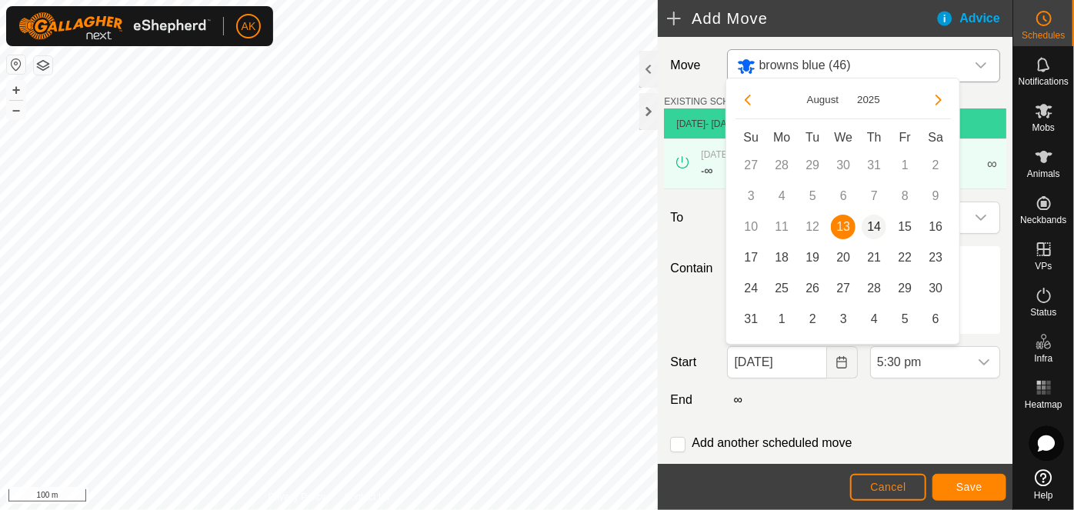
click at [867, 225] on span "14" at bounding box center [874, 227] width 25 height 25
type input "14 Aug, 2025"
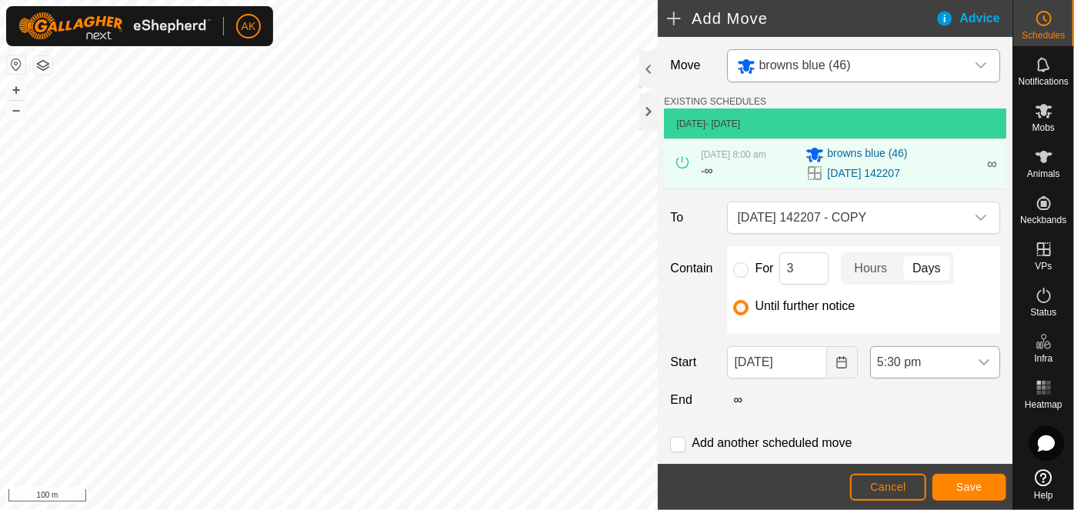
click at [969, 363] on div "dropdown trigger" at bounding box center [984, 362] width 31 height 31
click at [904, 282] on li "7:00 am" at bounding box center [927, 283] width 125 height 31
click at [962, 488] on span "Save" at bounding box center [969, 487] width 26 height 12
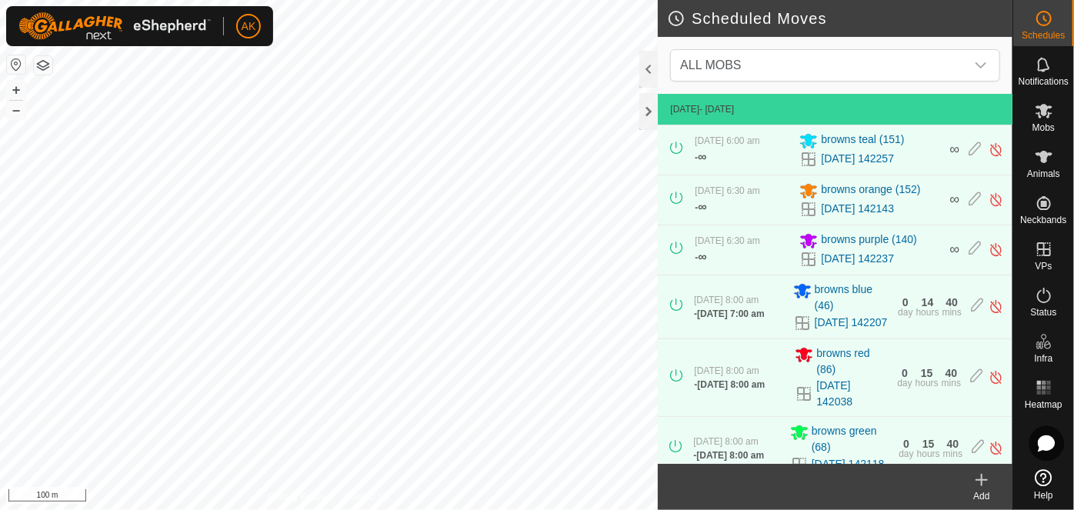
click at [982, 480] on icon at bounding box center [981, 480] width 11 height 0
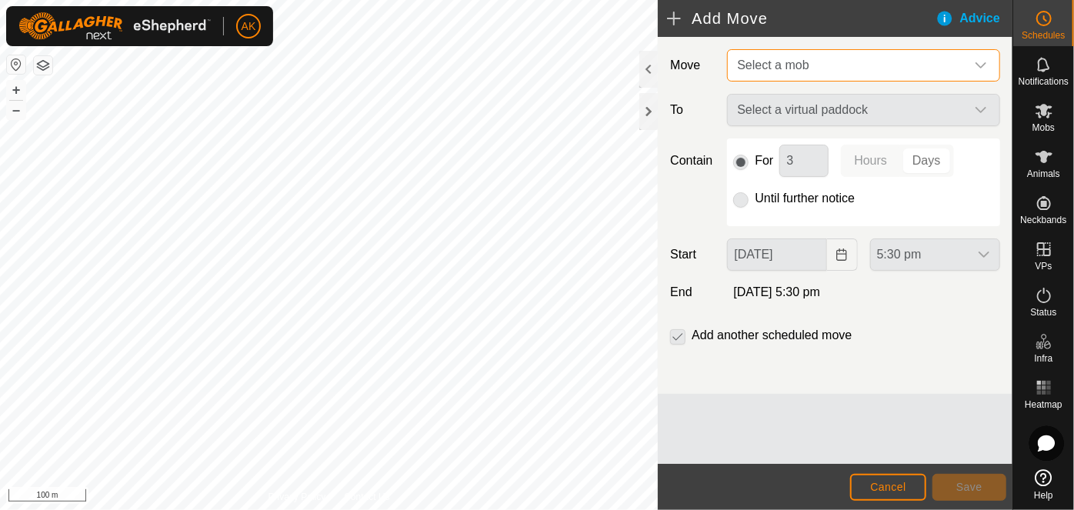
click at [793, 62] on span "Select a mob" at bounding box center [773, 64] width 72 height 13
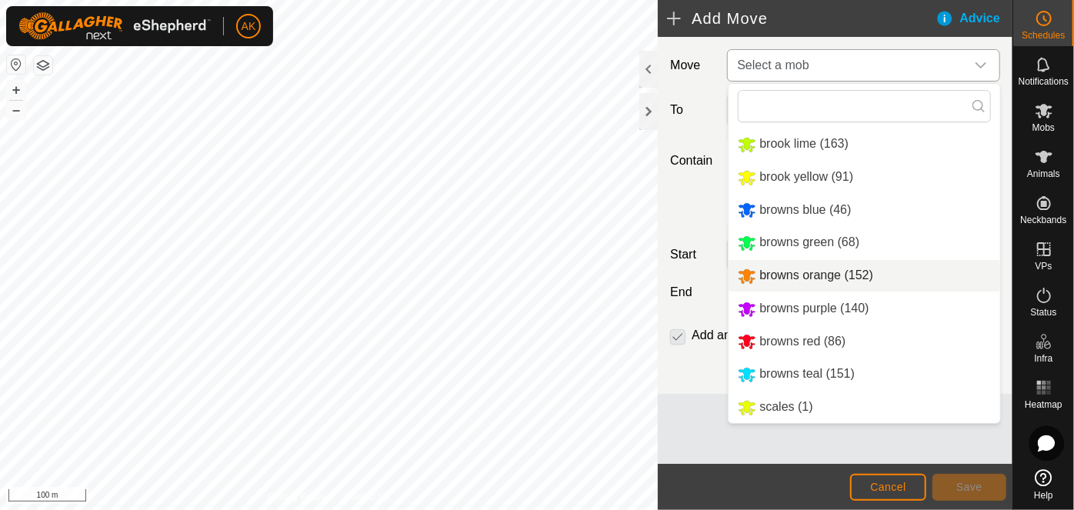
click at [791, 272] on li "browns orange (152)" at bounding box center [865, 276] width 272 height 32
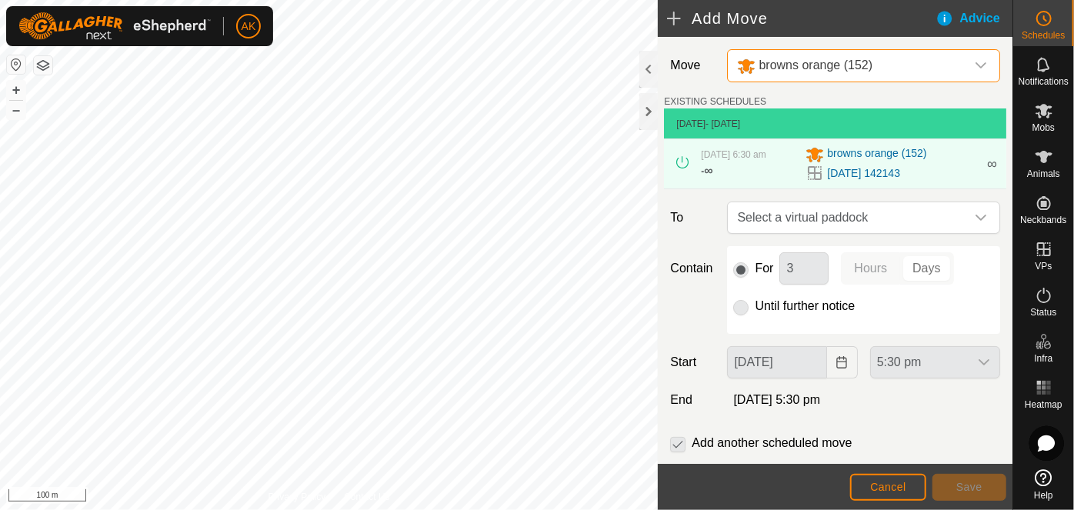
click at [806, 213] on span "Select a virtual paddock" at bounding box center [848, 217] width 235 height 31
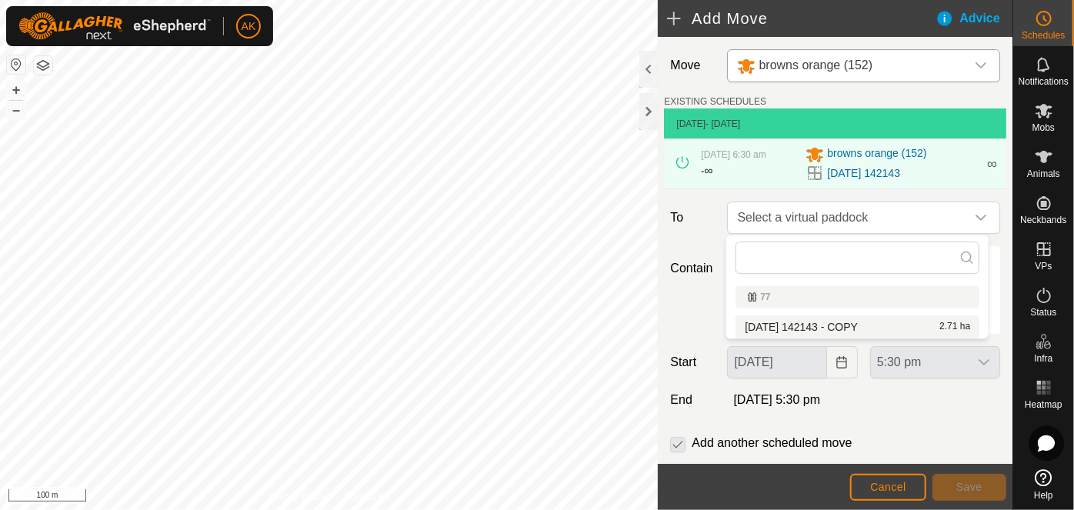
click at [816, 322] on li "2025-08-12 142143 - COPY 2.71 ha" at bounding box center [857, 326] width 244 height 23
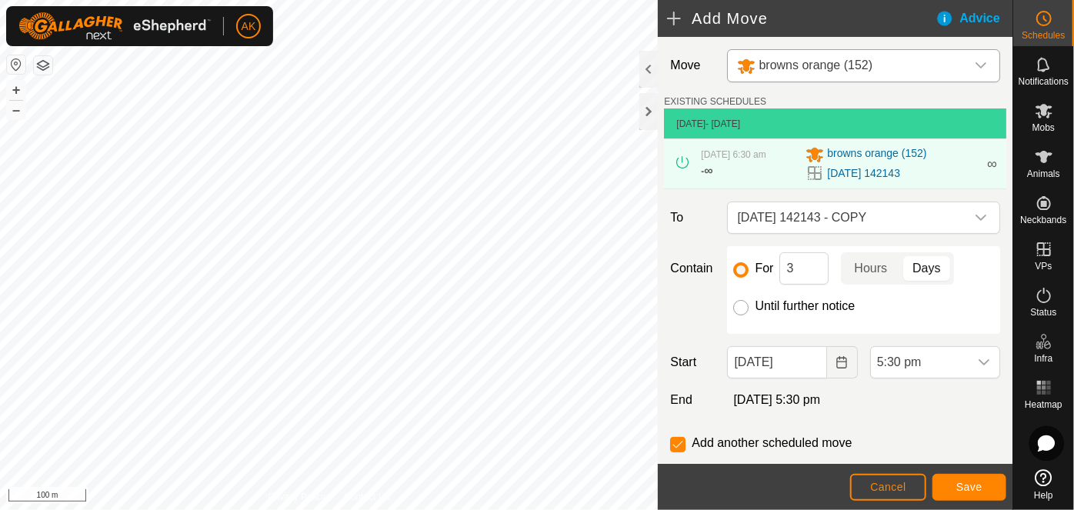
click at [745, 309] on input "Until further notice" at bounding box center [740, 307] width 15 height 15
radio input "true"
checkbox input "false"
click at [837, 367] on icon "Choose Date" at bounding box center [842, 362] width 10 height 12
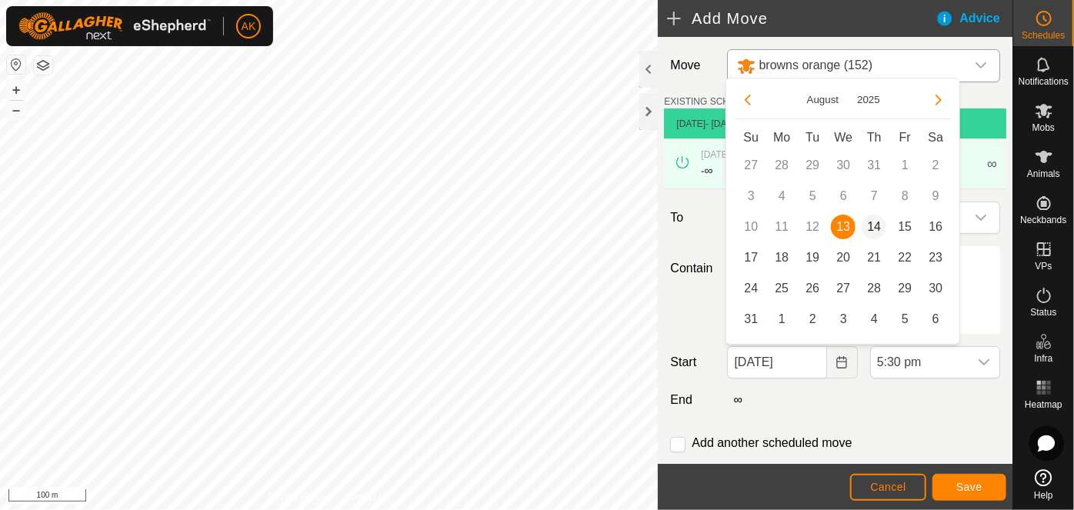
click at [874, 224] on span "14" at bounding box center [874, 227] width 25 height 25
type input "14 Aug, 2025"
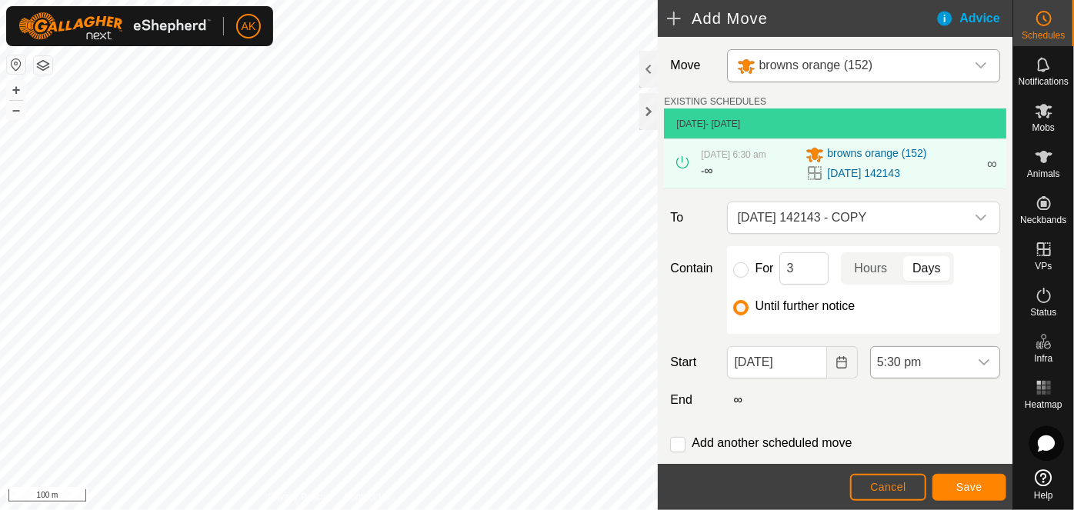
click at [910, 362] on span "5:30 pm" at bounding box center [920, 362] width 98 height 31
click at [909, 250] on li "6:30 am" at bounding box center [927, 250] width 125 height 31
click at [966, 486] on span "Save" at bounding box center [969, 487] width 26 height 12
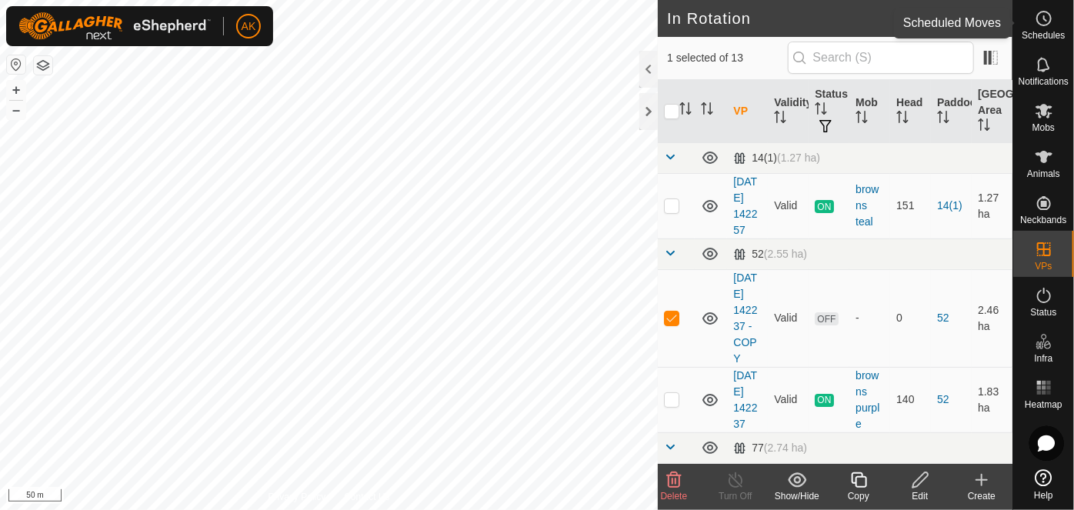
click at [1046, 23] on icon at bounding box center [1044, 18] width 18 height 18
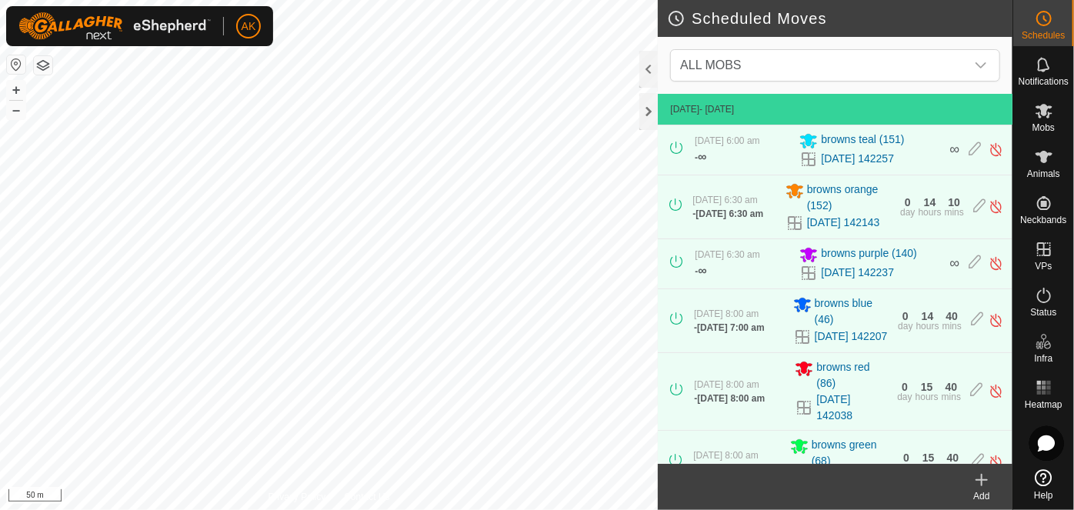
scroll to position [345, 0]
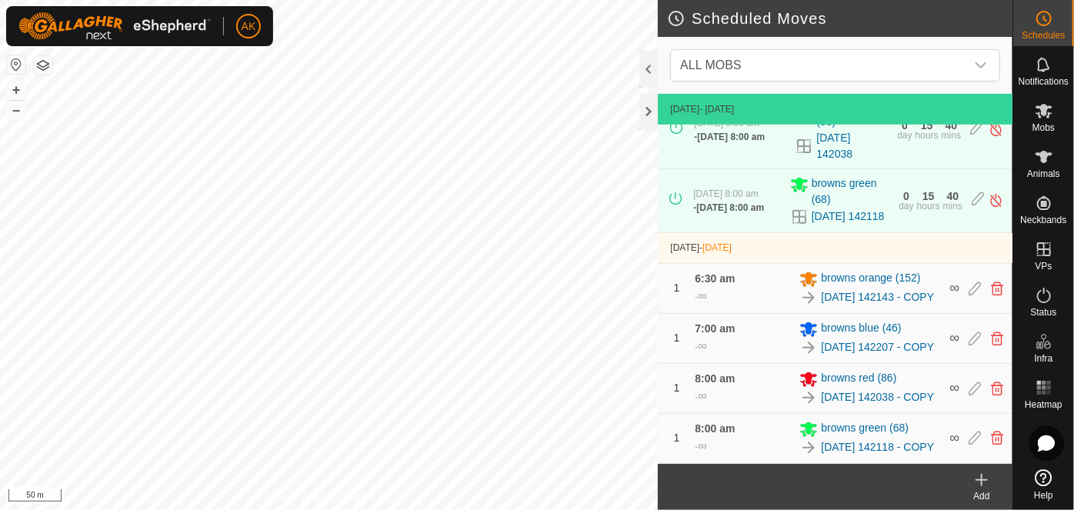
click at [985, 489] on icon at bounding box center [981, 480] width 18 height 18
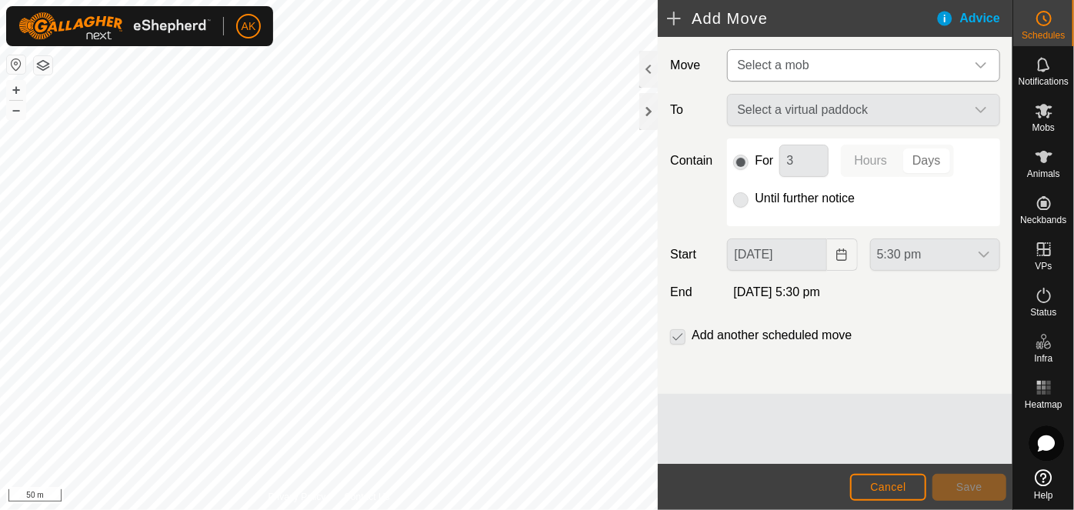
click at [804, 68] on span "Select a mob" at bounding box center [773, 64] width 72 height 13
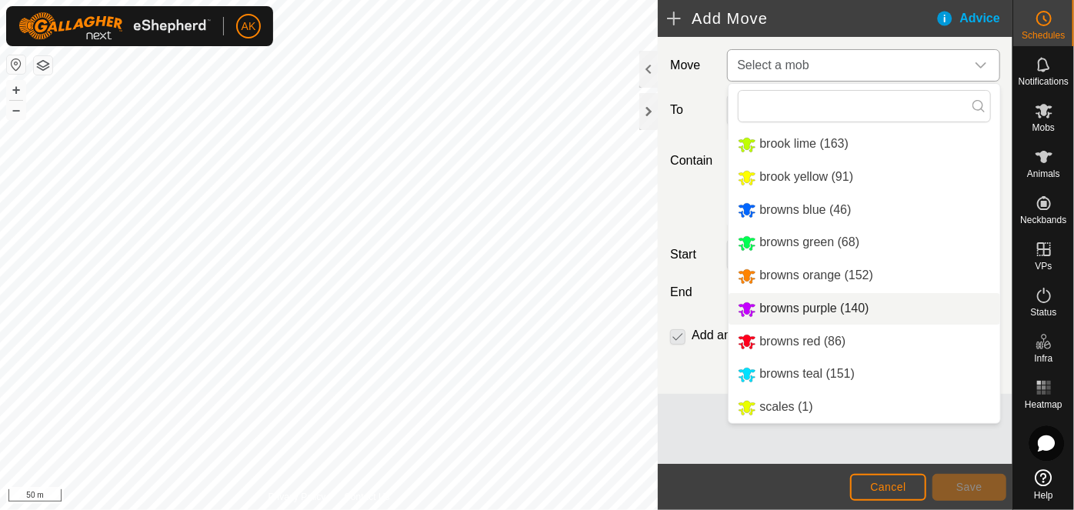
click at [804, 308] on li "browns purple (140)" at bounding box center [865, 309] width 272 height 32
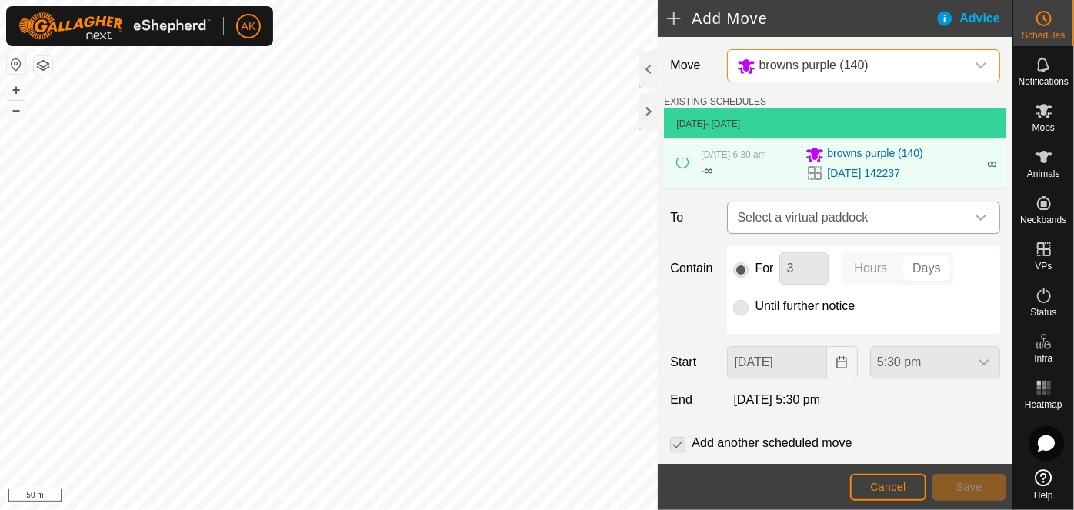
click at [811, 215] on span "Select a virtual paddock" at bounding box center [848, 217] width 235 height 31
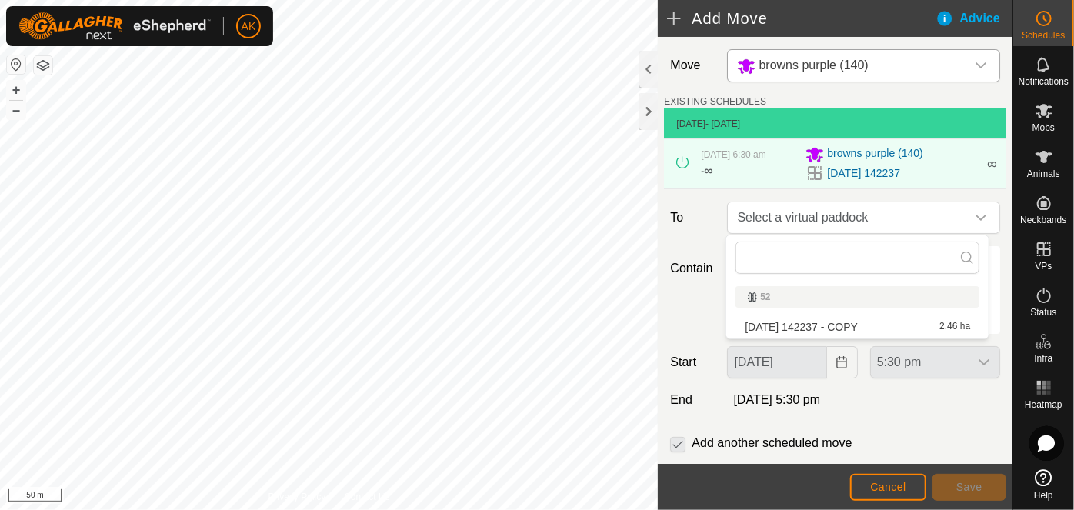
click at [785, 320] on li "2025-08-12 142237 - COPY 2.46 ha" at bounding box center [857, 326] width 244 height 23
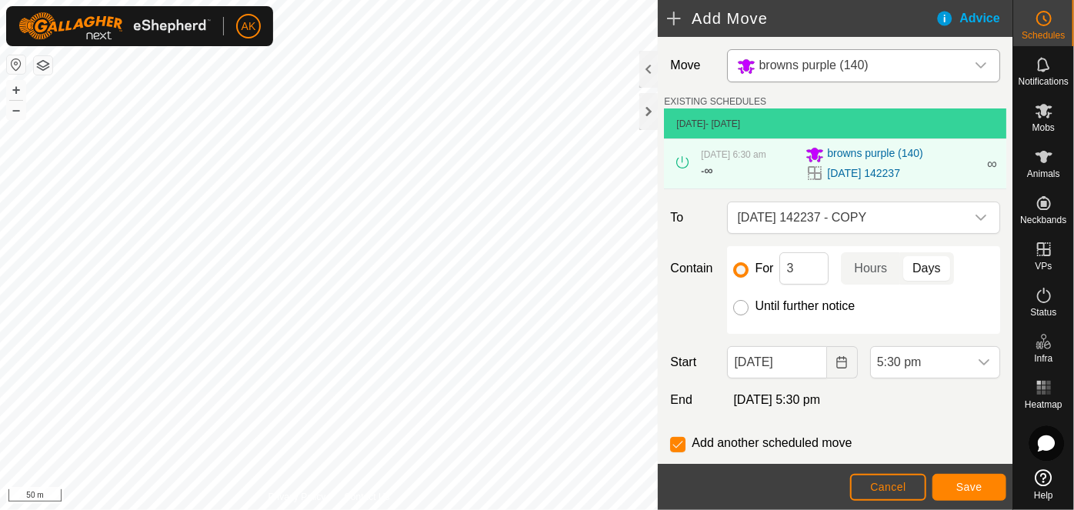
click at [740, 301] on input "Until further notice" at bounding box center [740, 307] width 15 height 15
radio input "true"
checkbox input "false"
click at [829, 359] on button "Choose Date" at bounding box center [842, 362] width 31 height 32
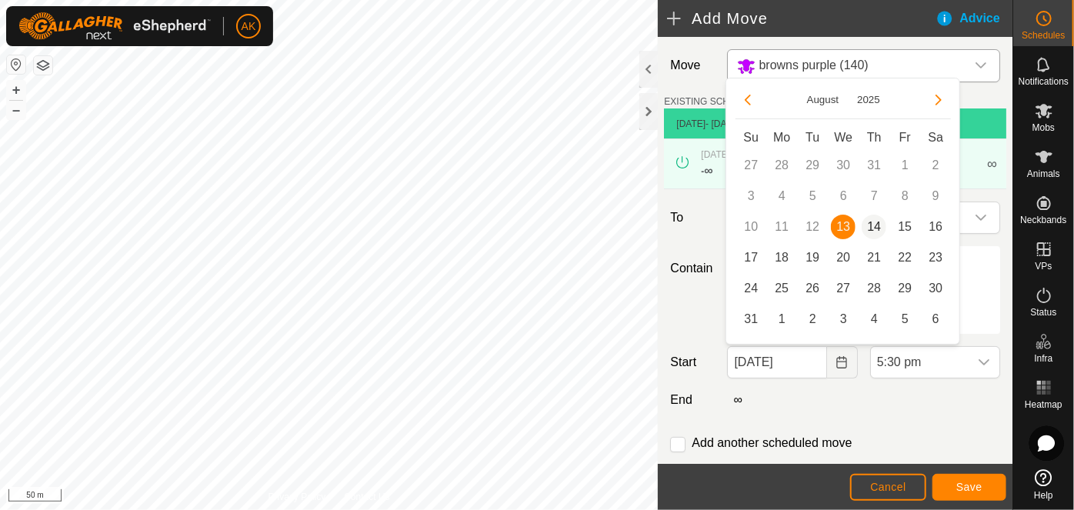
click at [870, 222] on span "14" at bounding box center [874, 227] width 25 height 25
type input "14 Aug, 2025"
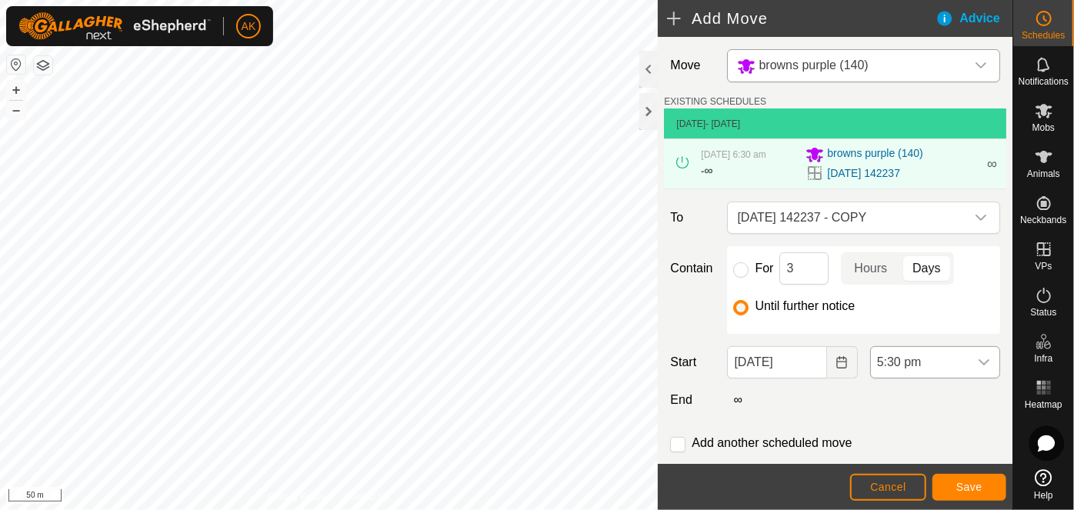
click at [922, 350] on span "5:30 pm" at bounding box center [920, 362] width 98 height 31
click at [899, 245] on li "7:30 am" at bounding box center [927, 245] width 125 height 31
click at [982, 485] on button "Save" at bounding box center [969, 487] width 74 height 27
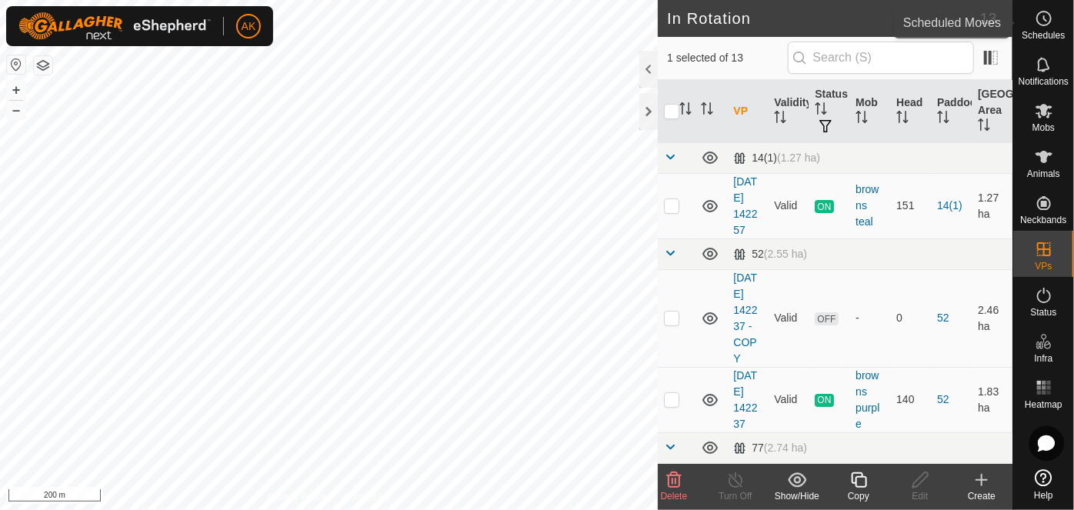
click at [1044, 18] on icon at bounding box center [1045, 18] width 2 height 5
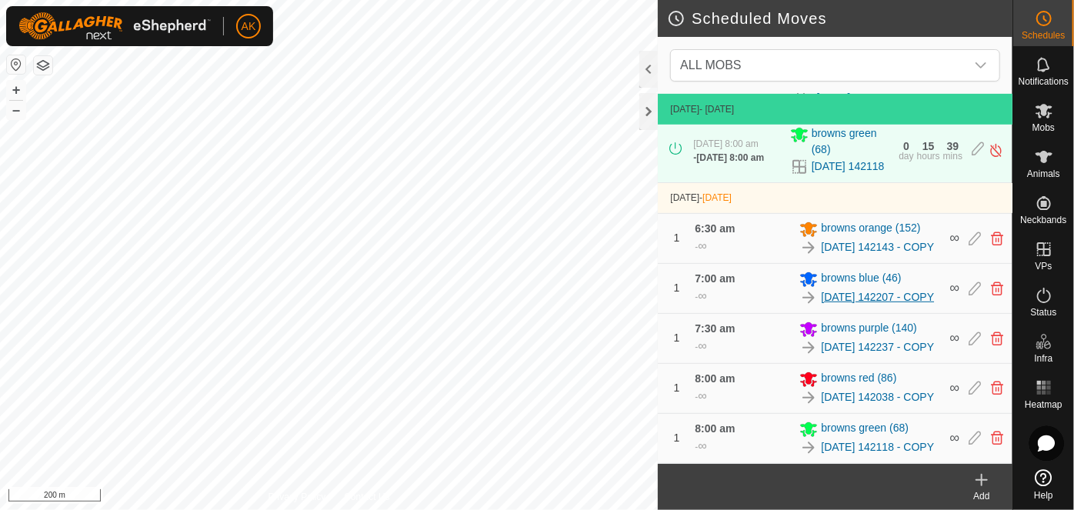
scroll to position [437, 0]
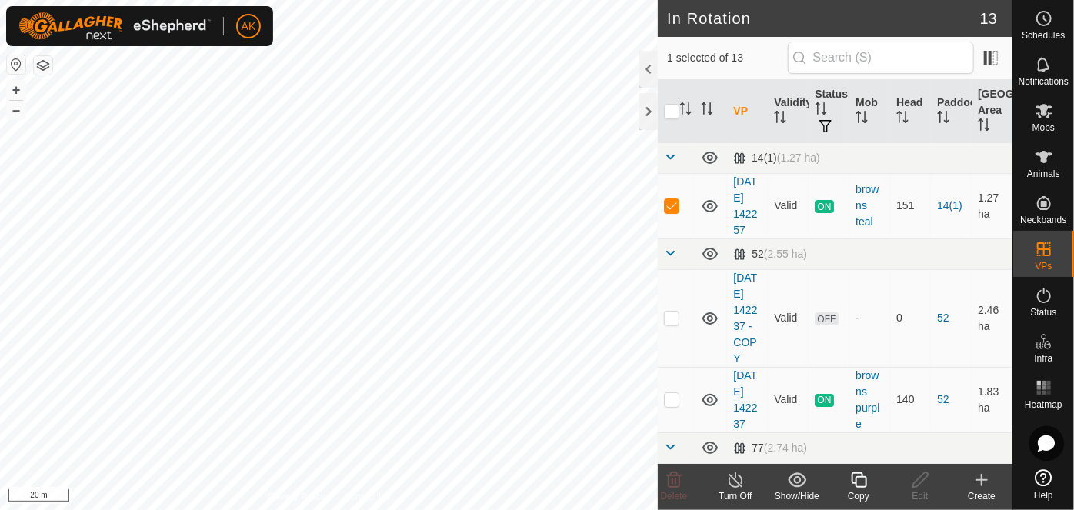
click at [855, 484] on icon at bounding box center [858, 479] width 15 height 15
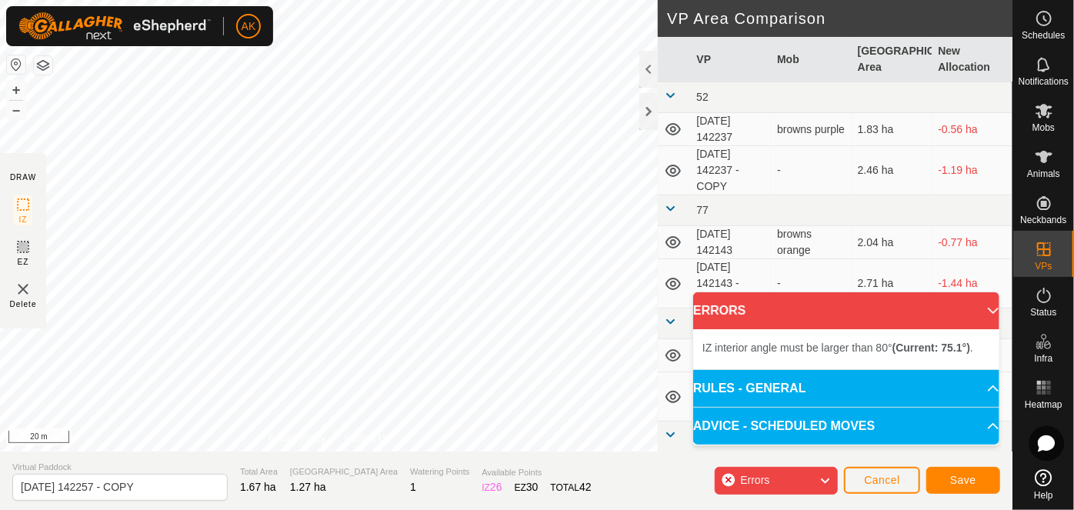
click at [175, 45] on div "AK Schedules Notifications Mobs Animals Neckbands VPs Status Infra Heatmap Help…" at bounding box center [537, 255] width 1074 height 510
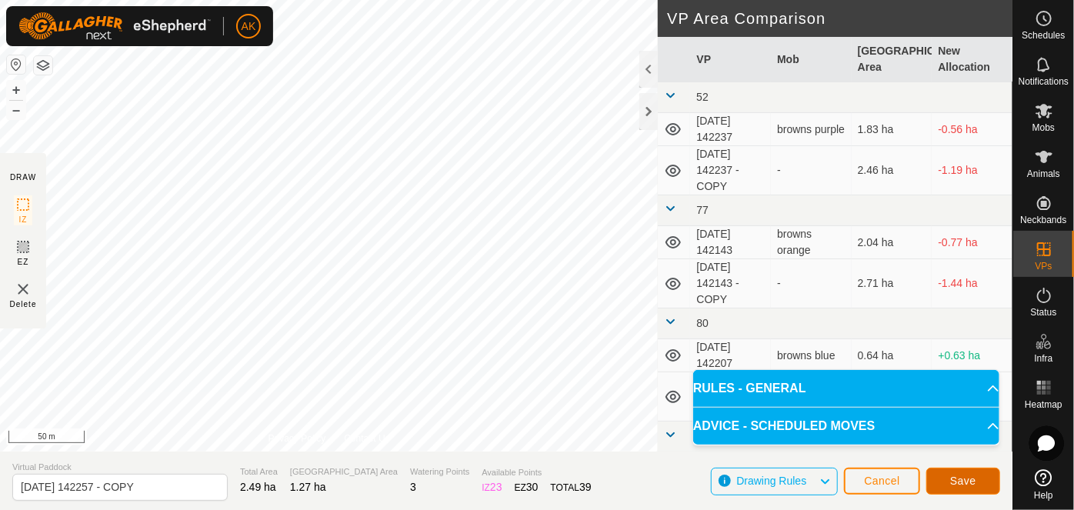
click at [980, 485] on button "Save" at bounding box center [963, 481] width 74 height 27
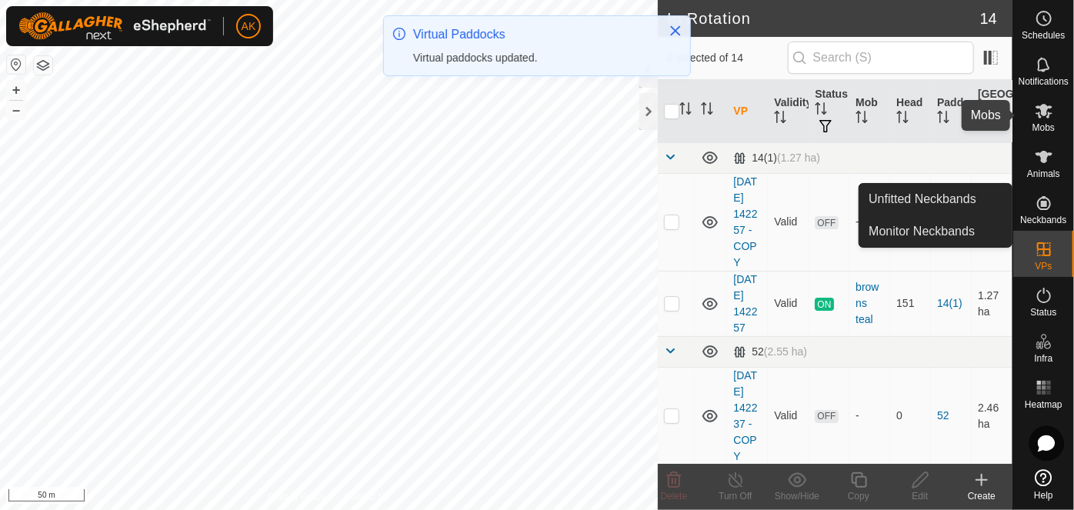
click at [1043, 109] on icon at bounding box center [1043, 111] width 17 height 15
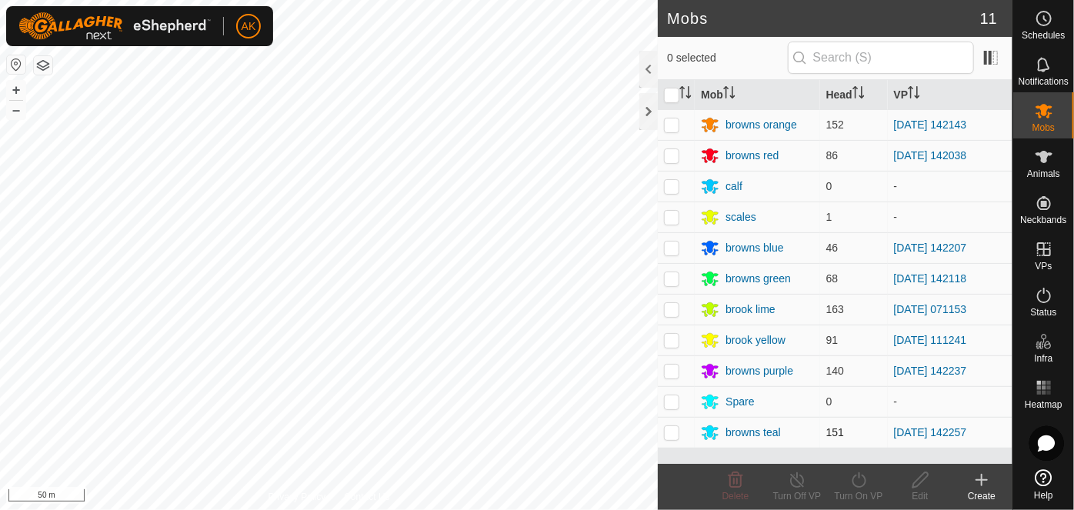
click at [666, 429] on p-checkbox at bounding box center [671, 432] width 15 height 12
checkbox input "true"
click at [857, 485] on icon at bounding box center [858, 480] width 19 height 18
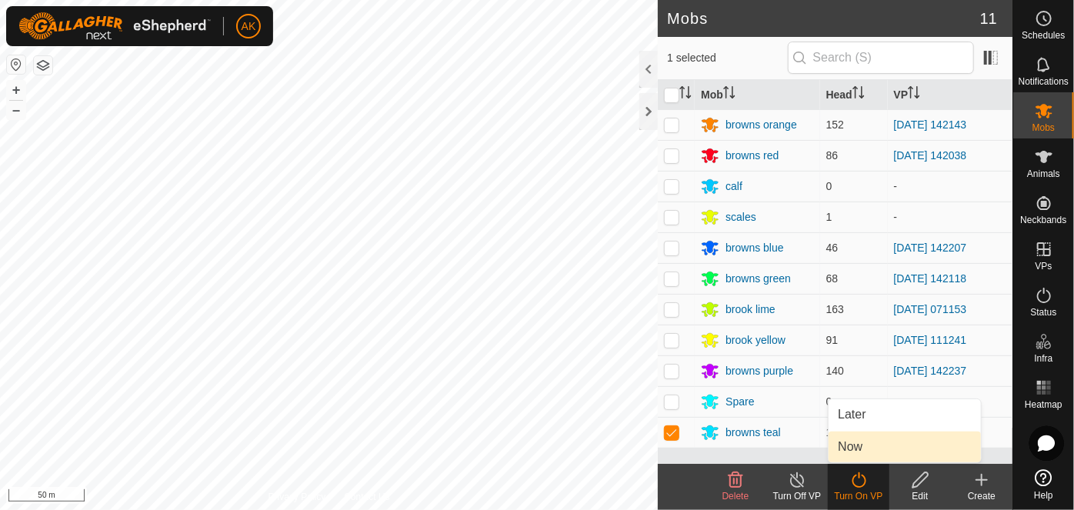
click at [860, 442] on link "Now" at bounding box center [905, 447] width 152 height 31
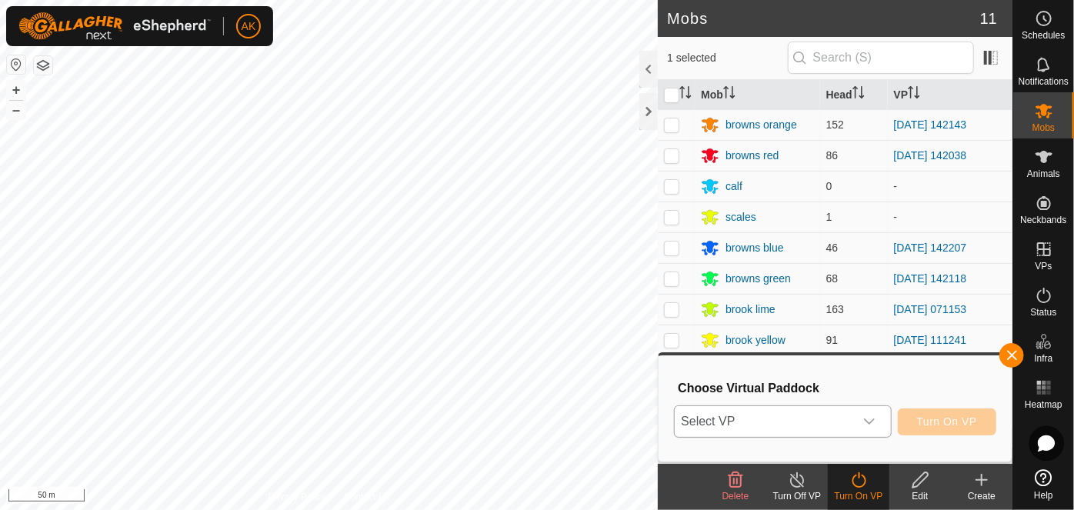
click at [869, 422] on icon "dropdown trigger" at bounding box center [869, 422] width 11 height 6
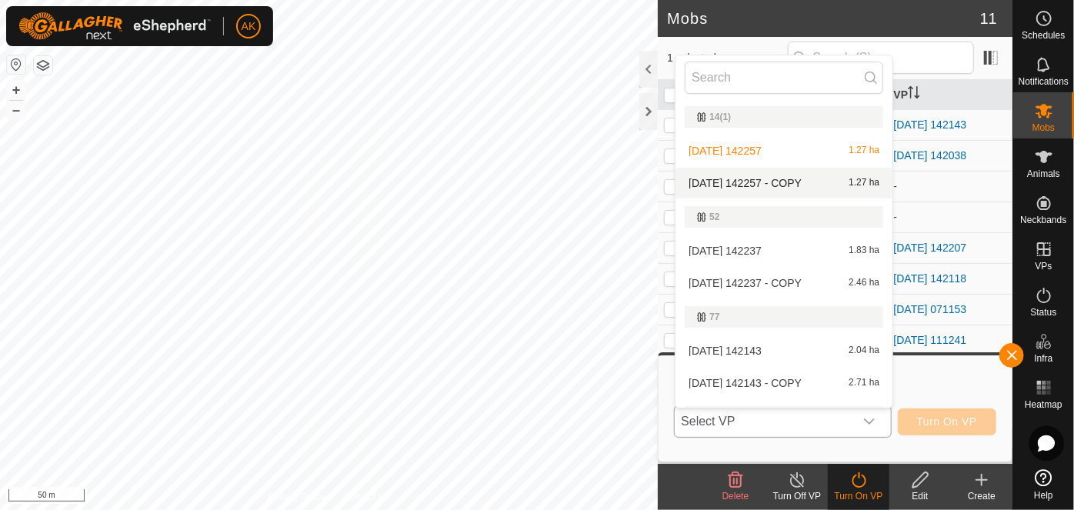
click at [789, 182] on li "2025-08-12 142257 - COPY 1.27 ha" at bounding box center [783, 183] width 217 height 31
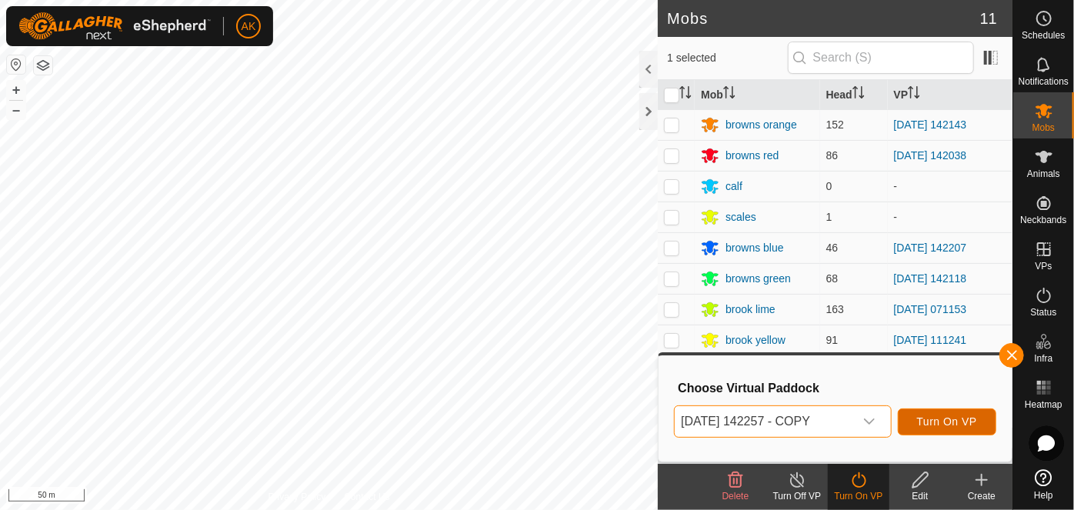
click at [943, 414] on button "Turn On VP" at bounding box center [947, 422] width 98 height 27
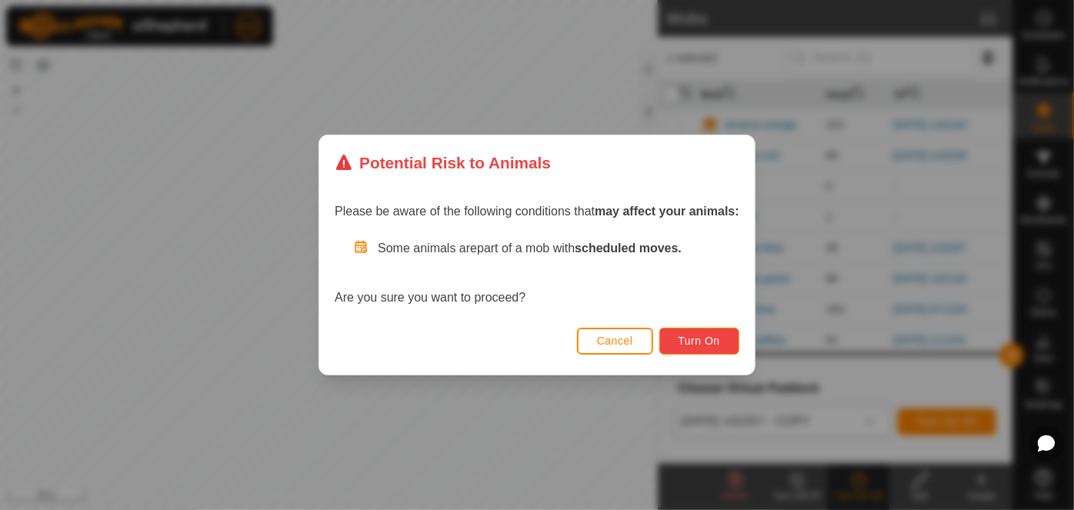
click at [702, 335] on span "Turn On" at bounding box center [700, 341] width 42 height 12
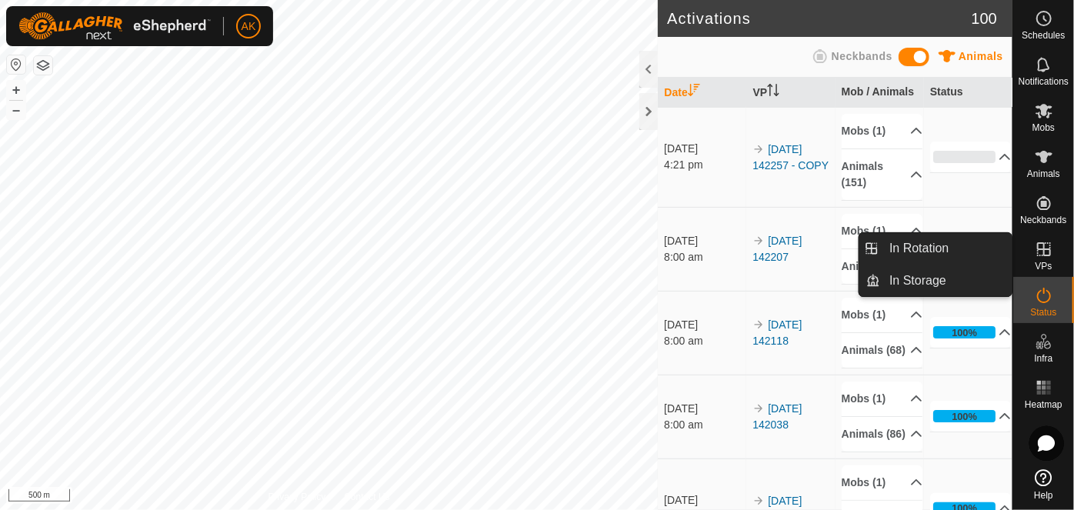
click at [1012, 252] on link "In Rotation" at bounding box center [947, 248] width 132 height 31
